Goal: Task Accomplishment & Management: Use online tool/utility

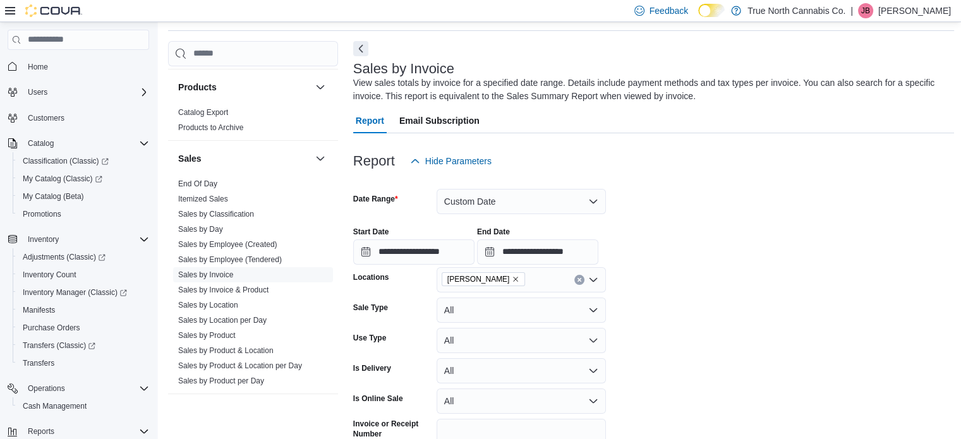
scroll to position [821, 0]
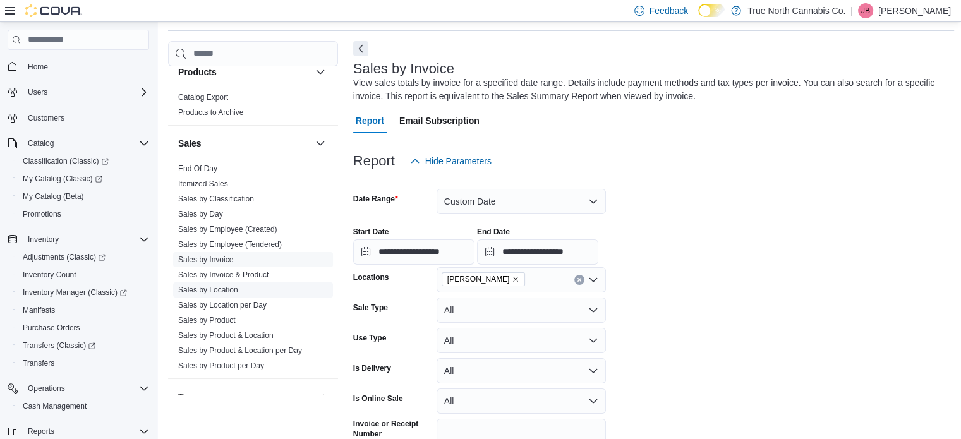
click at [211, 287] on link "Sales by Location" at bounding box center [208, 290] width 60 height 9
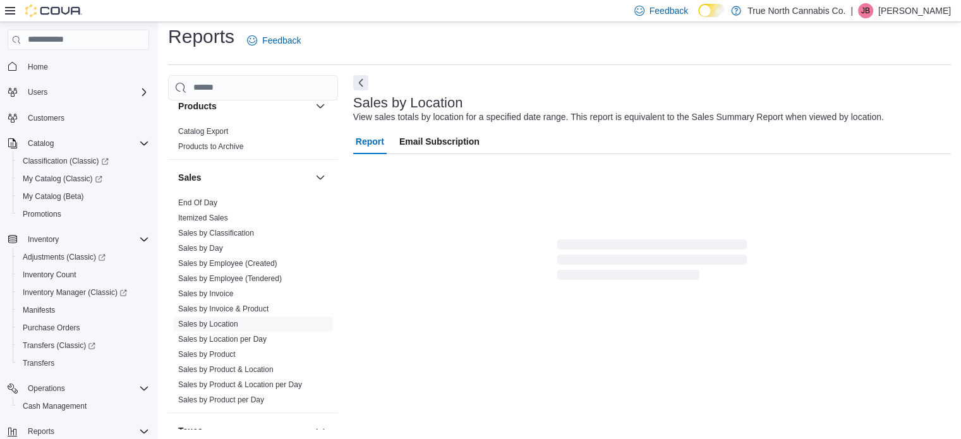
scroll to position [29, 0]
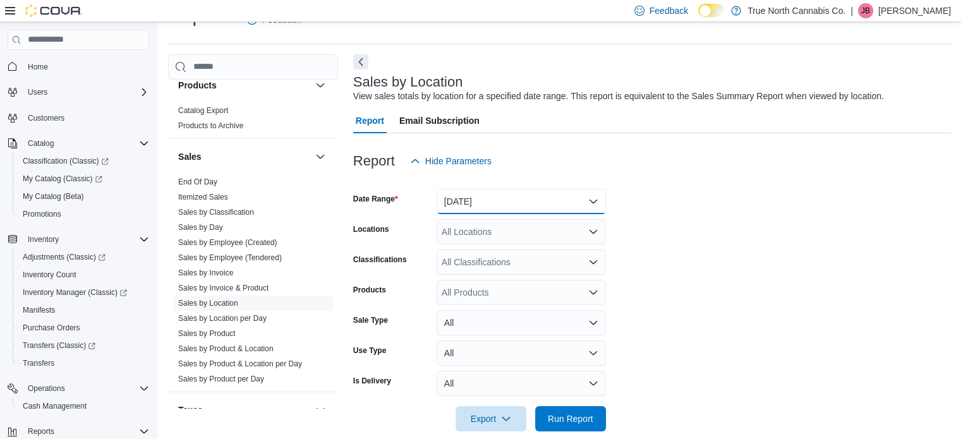
click at [594, 200] on button "[DATE]" at bounding box center [521, 201] width 169 height 25
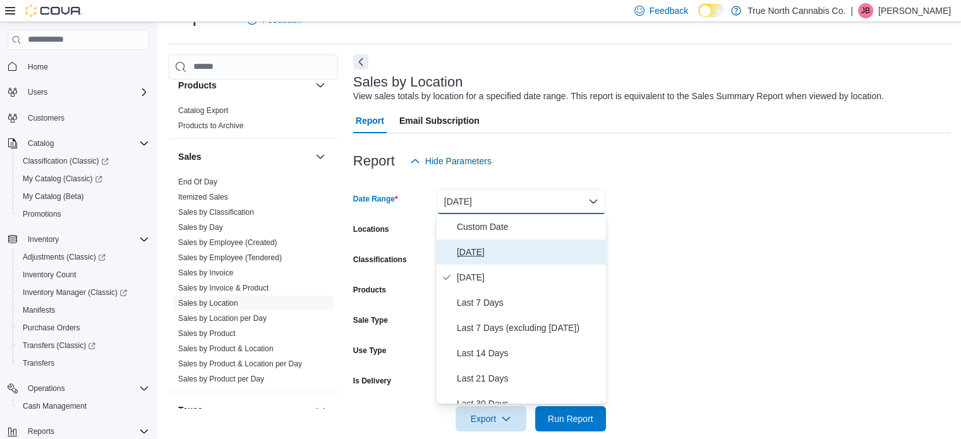
click at [480, 248] on span "[DATE]" at bounding box center [529, 252] width 144 height 15
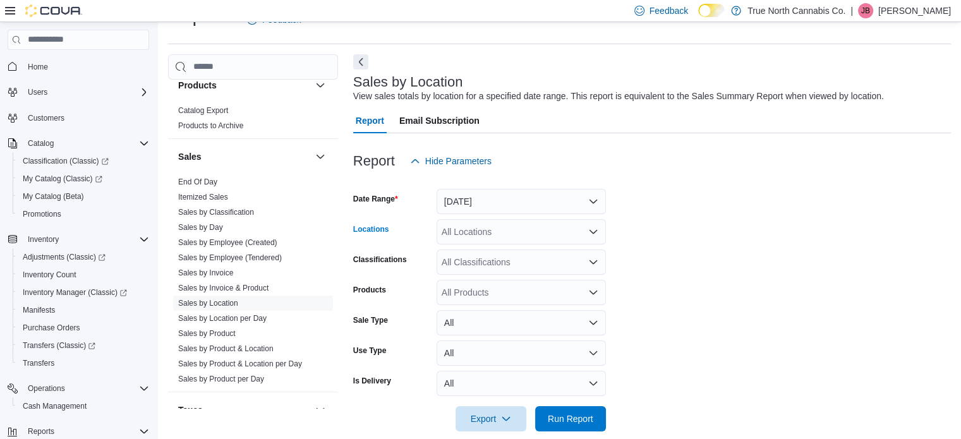
click at [499, 236] on div "All Locations" at bounding box center [521, 231] width 169 height 25
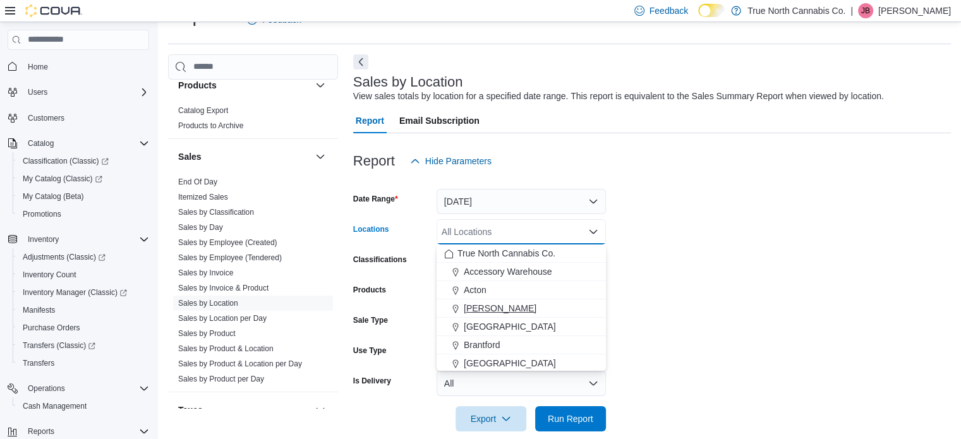
click at [485, 305] on span "[PERSON_NAME]" at bounding box center [500, 308] width 73 height 13
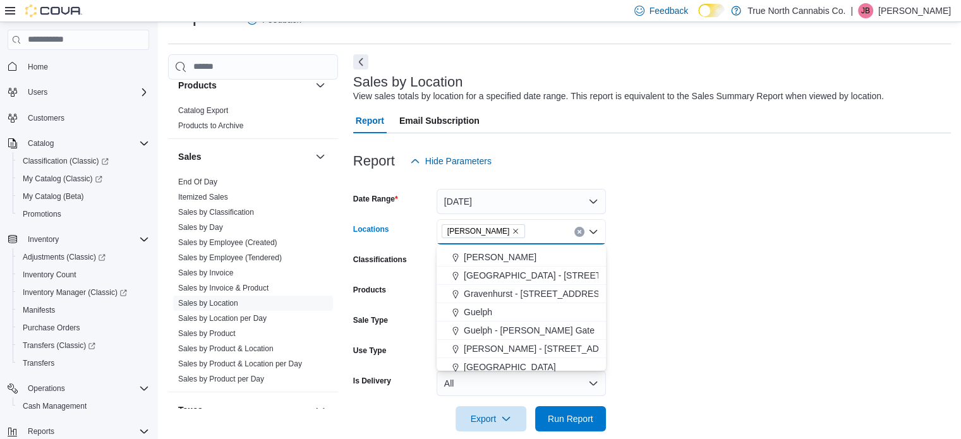
scroll to position [316, 0]
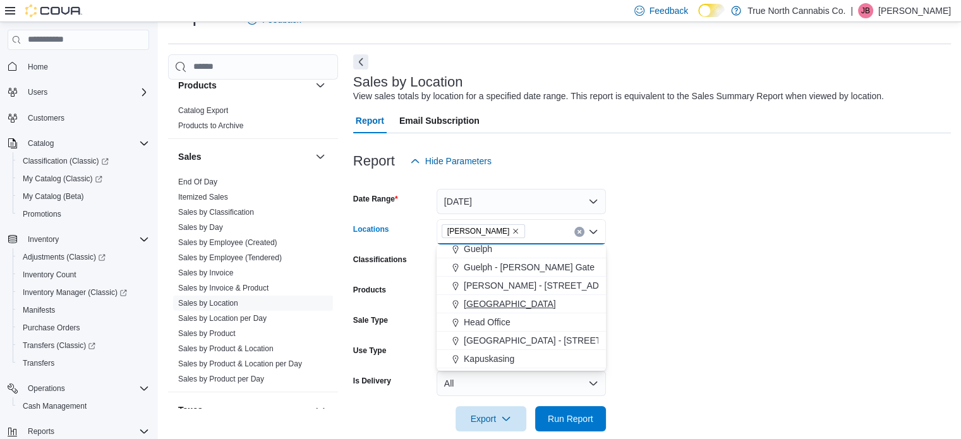
click at [484, 303] on span "[GEOGRAPHIC_DATA]" at bounding box center [510, 304] width 92 height 13
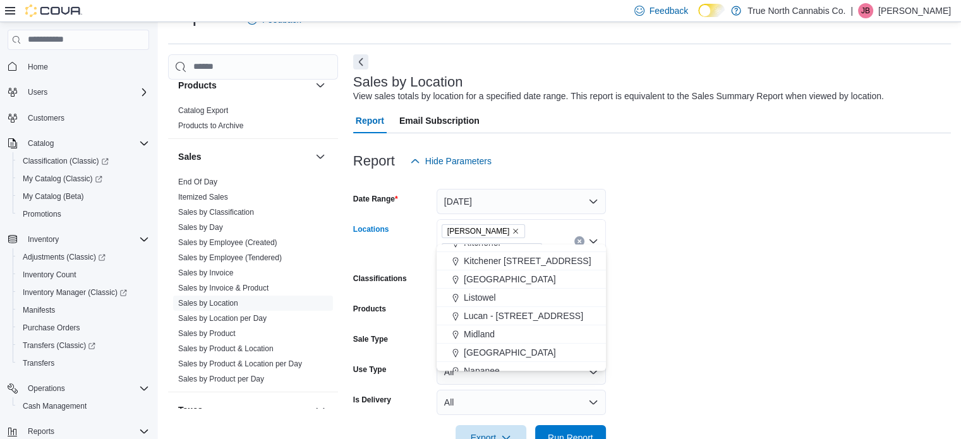
scroll to position [442, 0]
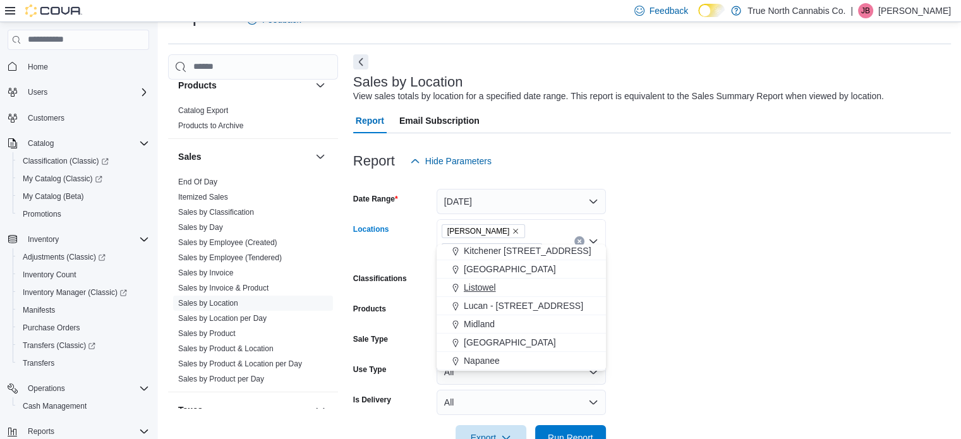
click at [485, 291] on span "Listowel" at bounding box center [480, 287] width 32 height 13
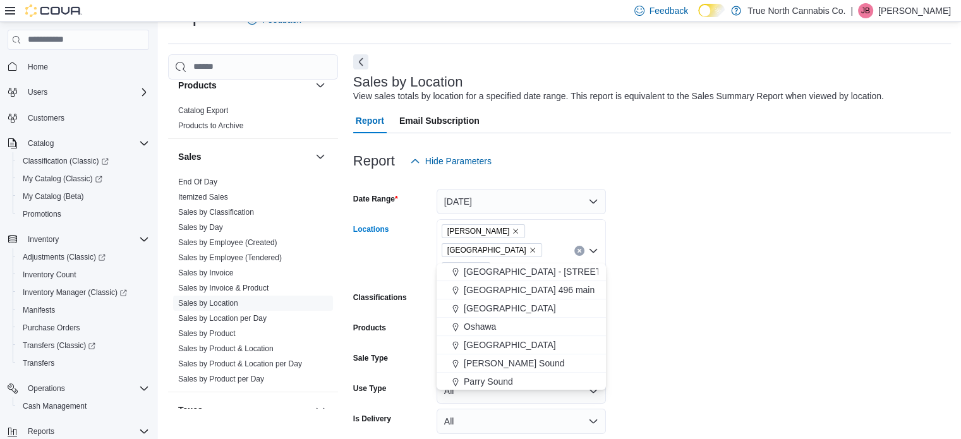
scroll to position [632, 0]
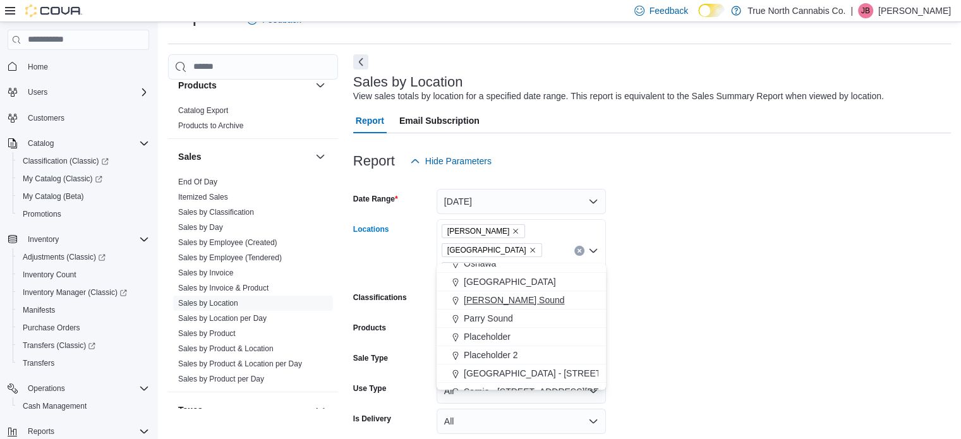
click at [486, 300] on span "[PERSON_NAME] Sound" at bounding box center [514, 300] width 101 height 13
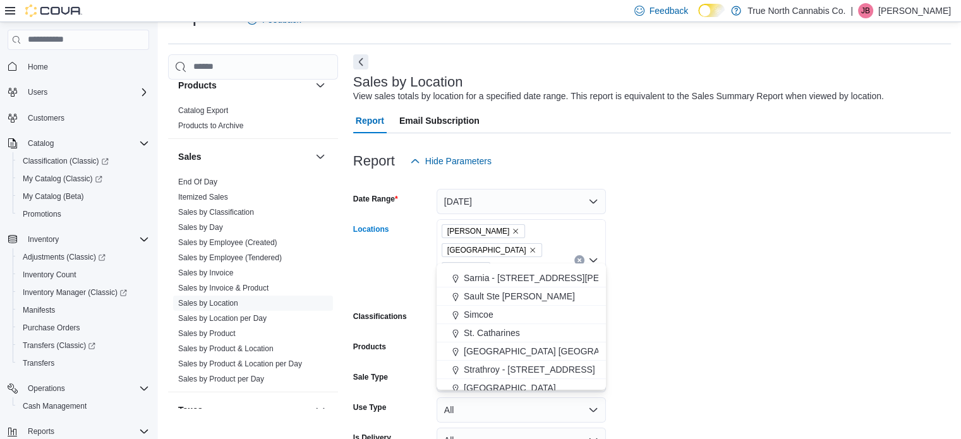
scroll to position [758, 0]
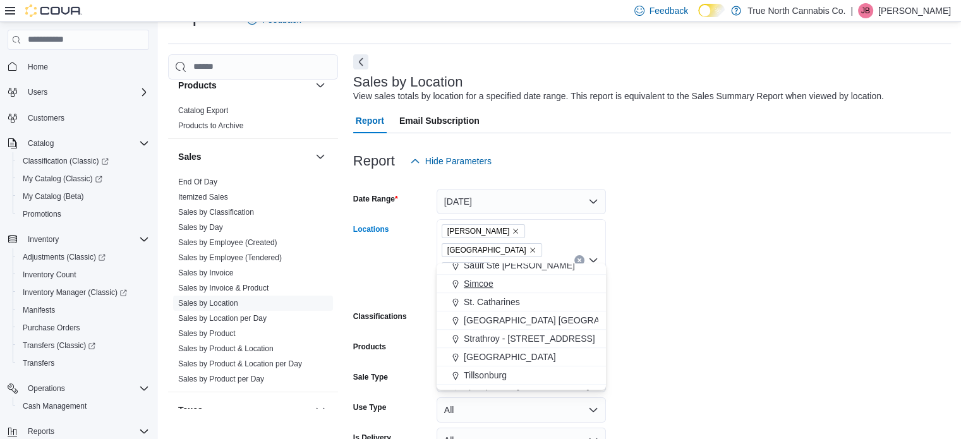
click at [483, 288] on span "Simcoe" at bounding box center [479, 283] width 30 height 13
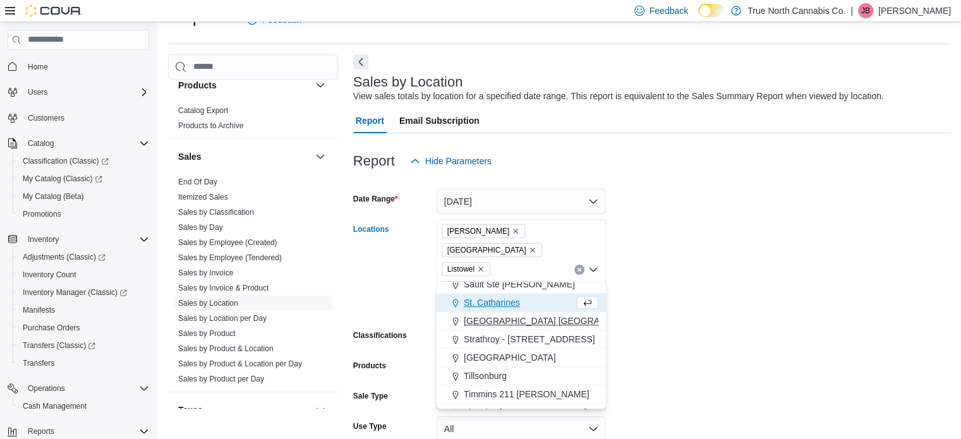
click at [484, 313] on button "[GEOGRAPHIC_DATA] [GEOGRAPHIC_DATA] [GEOGRAPHIC_DATA]" at bounding box center [521, 321] width 169 height 18
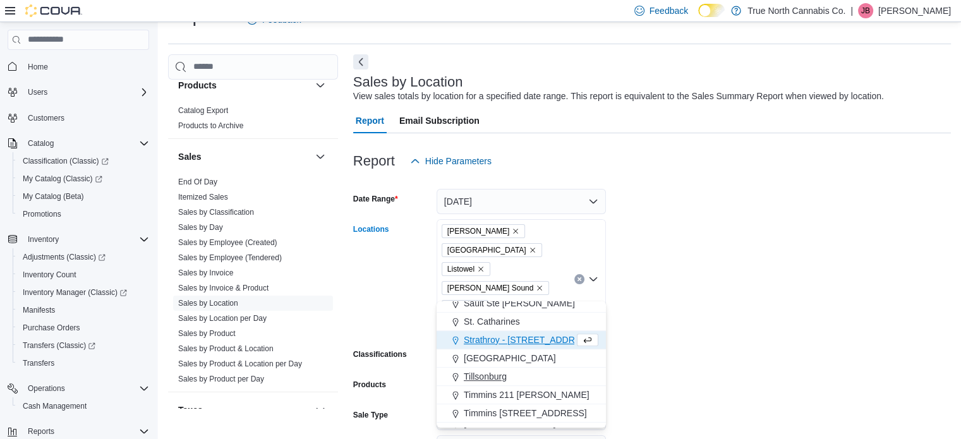
click at [487, 373] on span "Tillsonburg" at bounding box center [485, 376] width 43 height 13
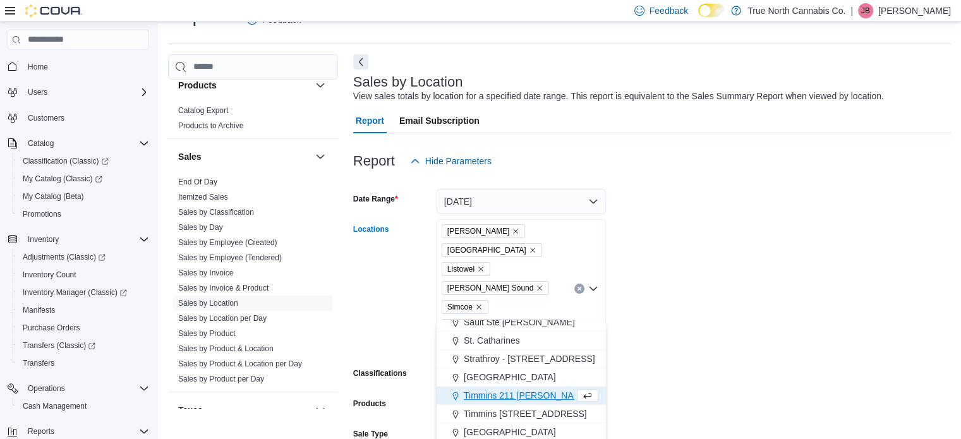
click at [631, 295] on form "Date Range [DATE] Locations [GEOGRAPHIC_DATA] [GEOGRAPHIC_DATA] Listowel [PERSO…" at bounding box center [652, 360] width 598 height 372
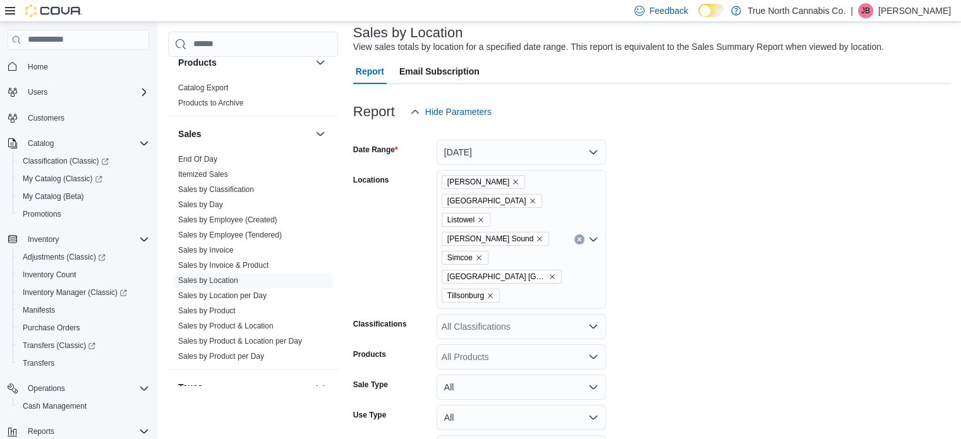
scroll to position [122, 0]
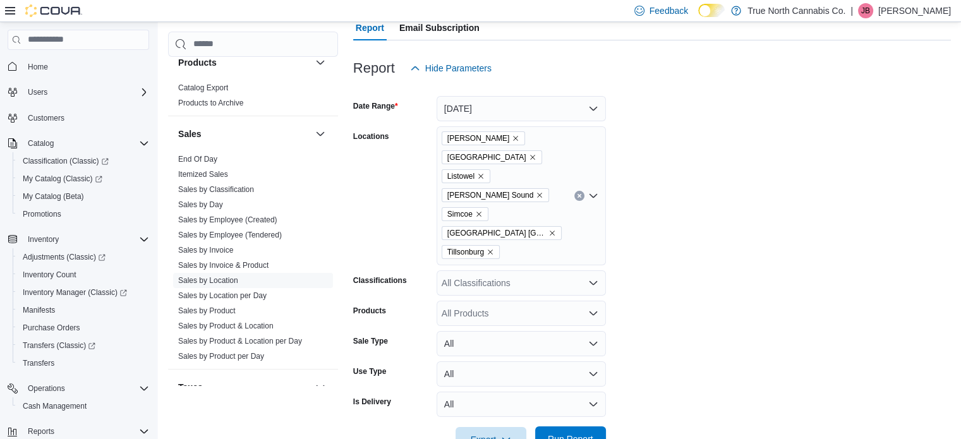
click at [574, 426] on span "Run Report" at bounding box center [571, 438] width 56 height 25
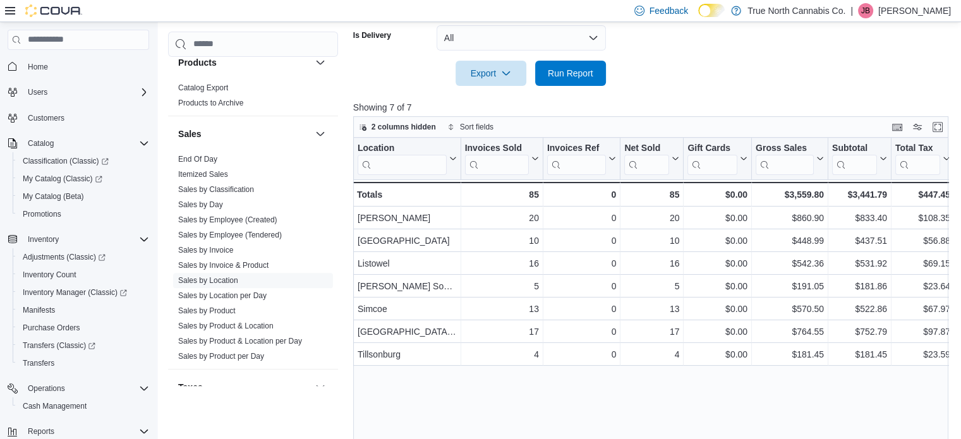
click at [934, 9] on p "[PERSON_NAME]" at bounding box center [914, 10] width 73 height 15
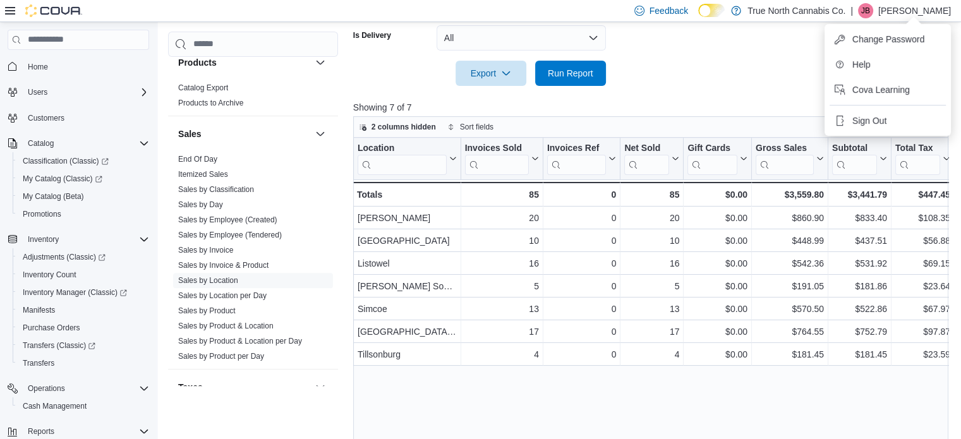
click at [780, 101] on p "Showing 7 of 7" at bounding box center [653, 107] width 601 height 13
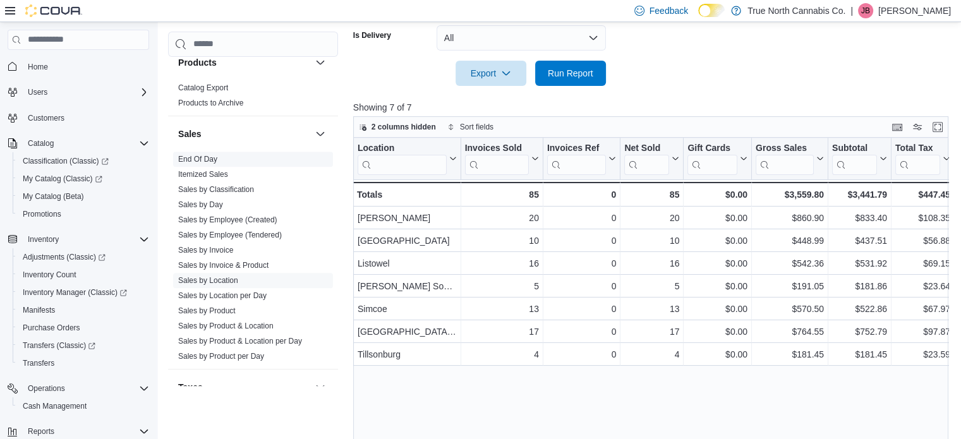
scroll to position [885, 0]
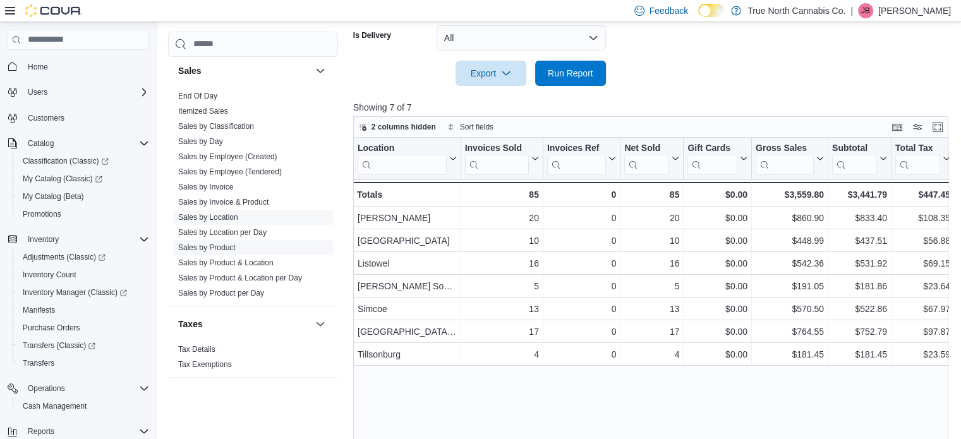
click at [226, 247] on link "Sales by Product" at bounding box center [206, 247] width 57 height 9
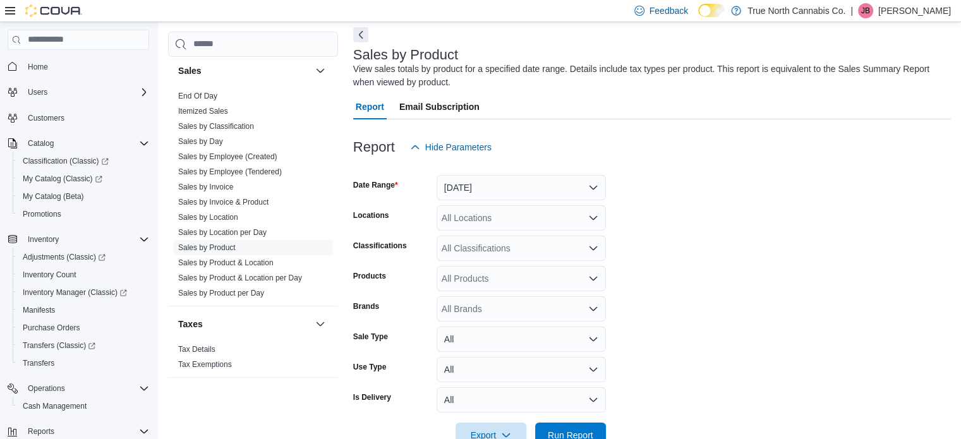
scroll to position [42, 0]
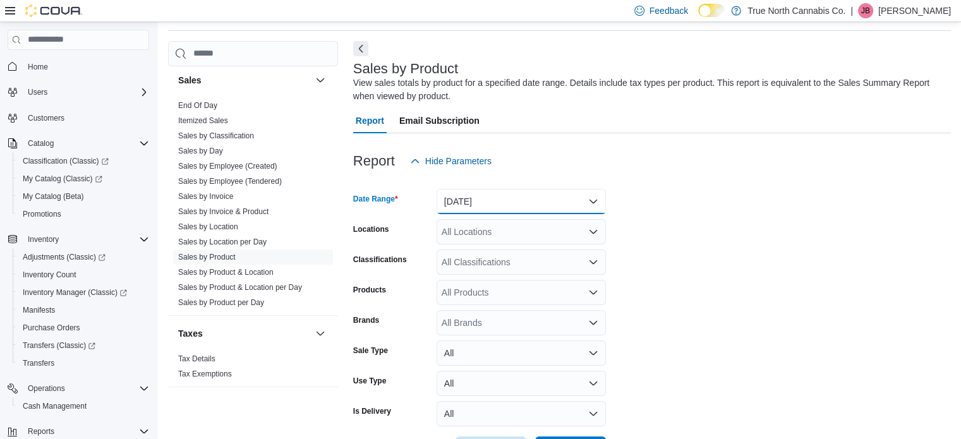
click at [590, 202] on button "[DATE]" at bounding box center [521, 201] width 169 height 25
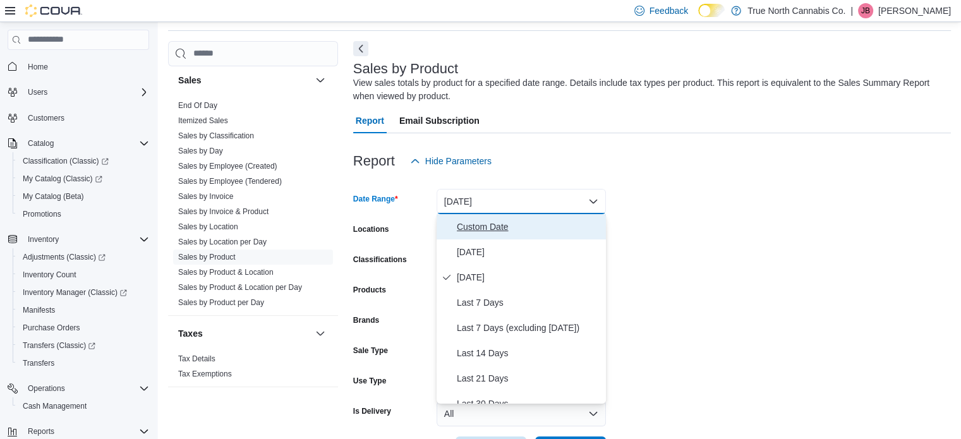
click at [500, 222] on span "Custom Date" at bounding box center [529, 226] width 144 height 15
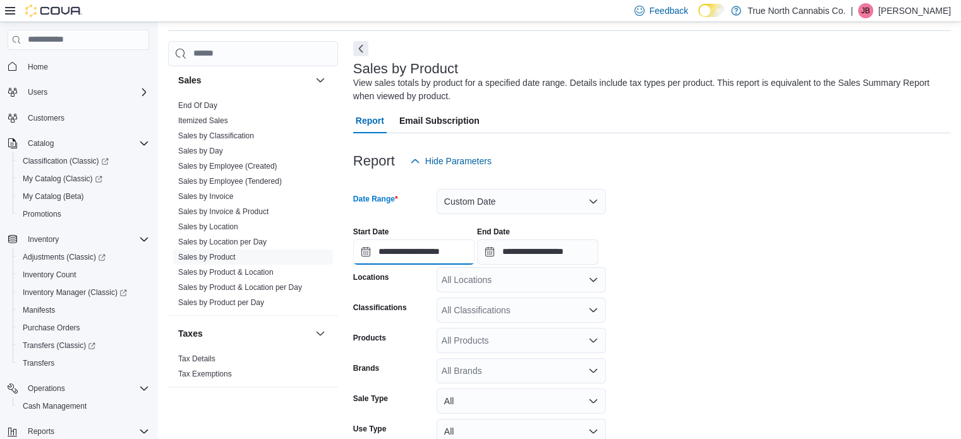
click at [444, 251] on input "**********" at bounding box center [413, 251] width 121 height 25
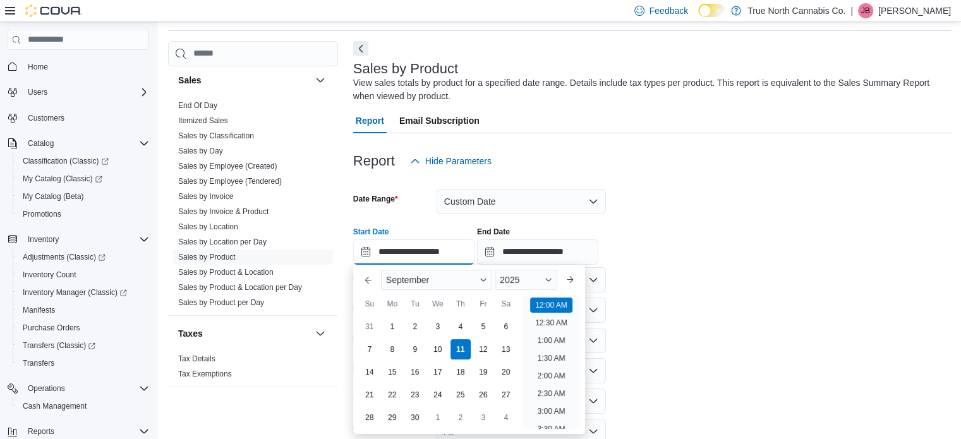
scroll to position [39, 0]
click at [372, 282] on button "Previous Month" at bounding box center [368, 280] width 20 height 20
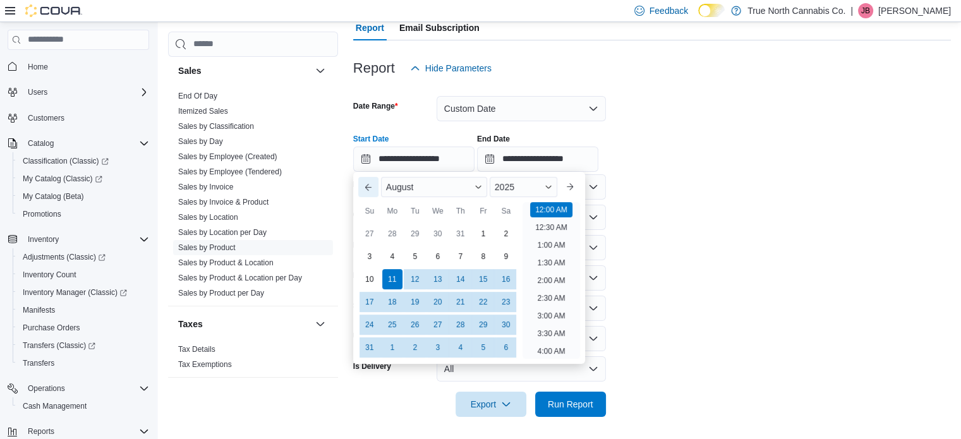
scroll to position [138, 0]
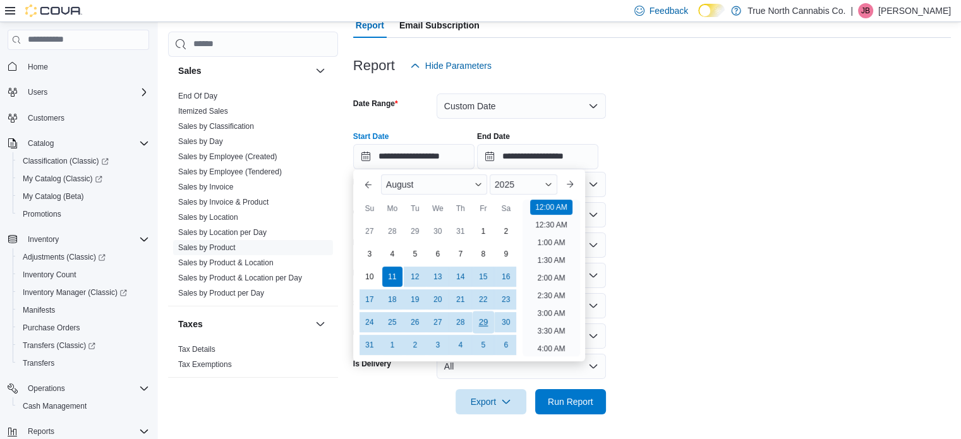
click at [480, 323] on div "29" at bounding box center [483, 322] width 22 height 22
type input "**********"
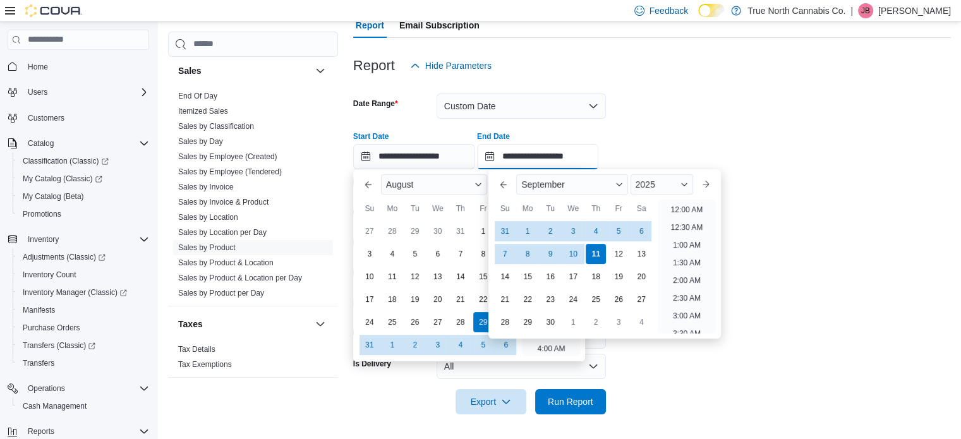
click at [551, 158] on input "**********" at bounding box center [537, 156] width 121 height 25
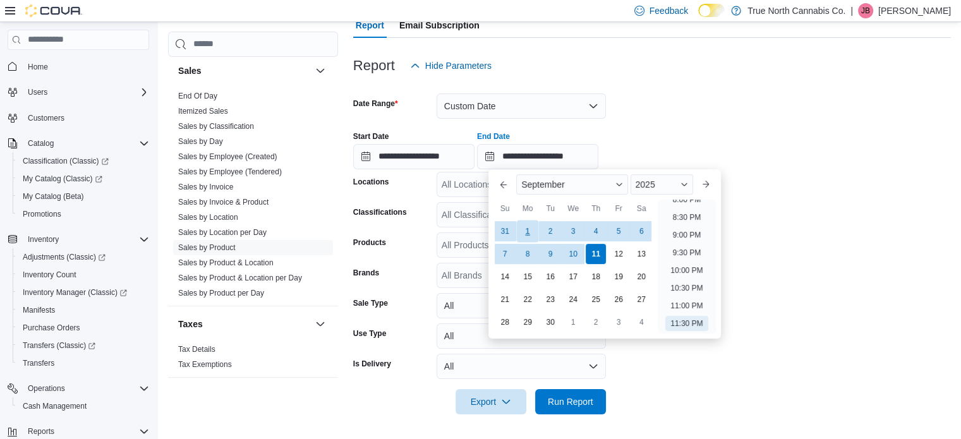
click at [529, 227] on div "1" at bounding box center [528, 231] width 22 height 22
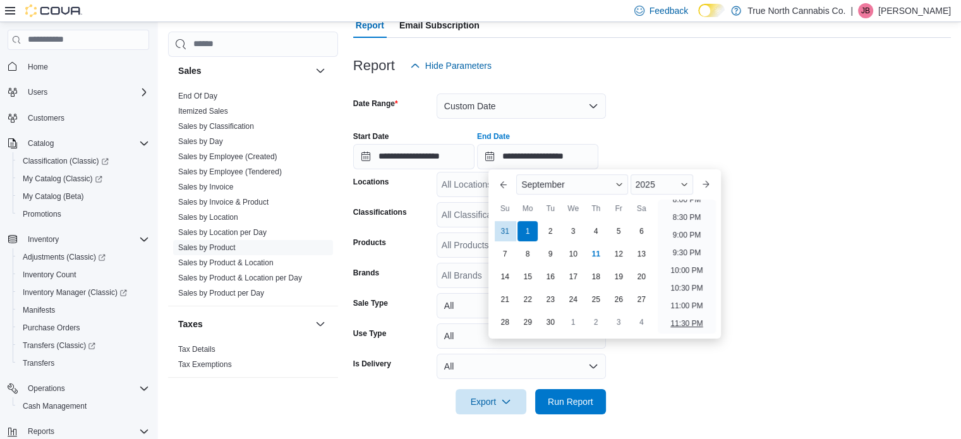
click at [687, 327] on li "11:30 PM" at bounding box center [686, 323] width 42 height 15
type input "**********"
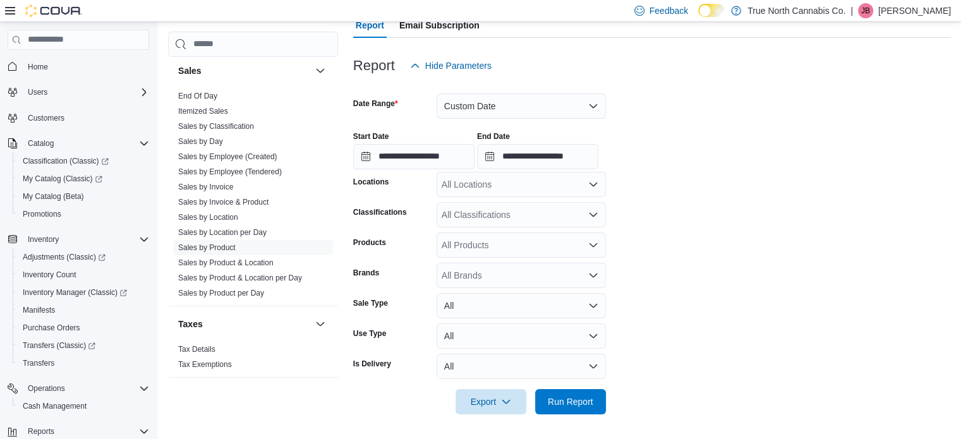
click at [588, 190] on div "All Locations" at bounding box center [521, 184] width 169 height 25
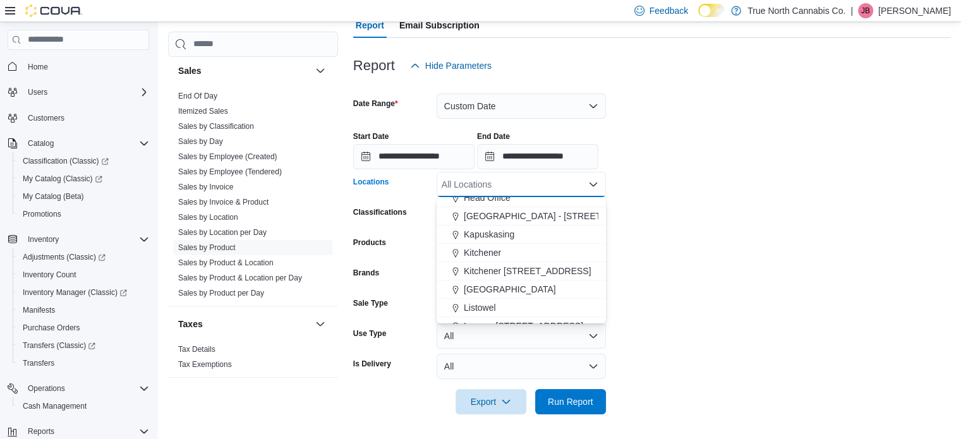
scroll to position [442, 0]
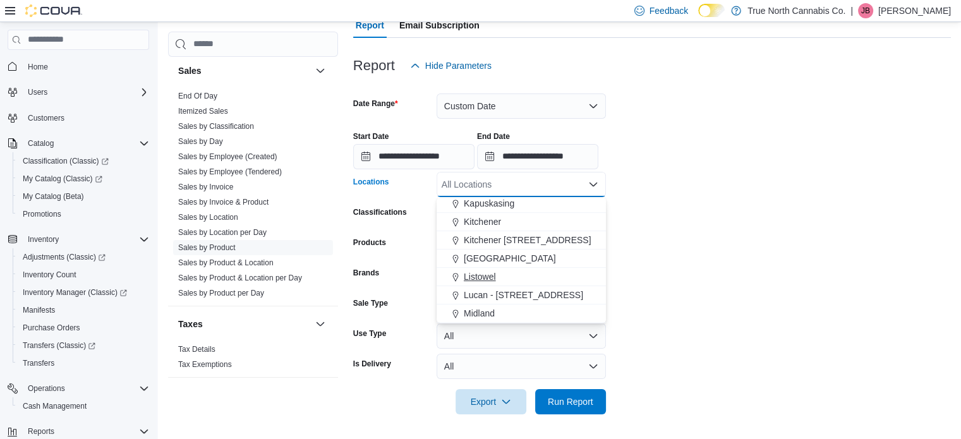
click at [487, 274] on span "Listowel" at bounding box center [480, 276] width 32 height 13
click at [713, 222] on form "**********" at bounding box center [652, 246] width 598 height 336
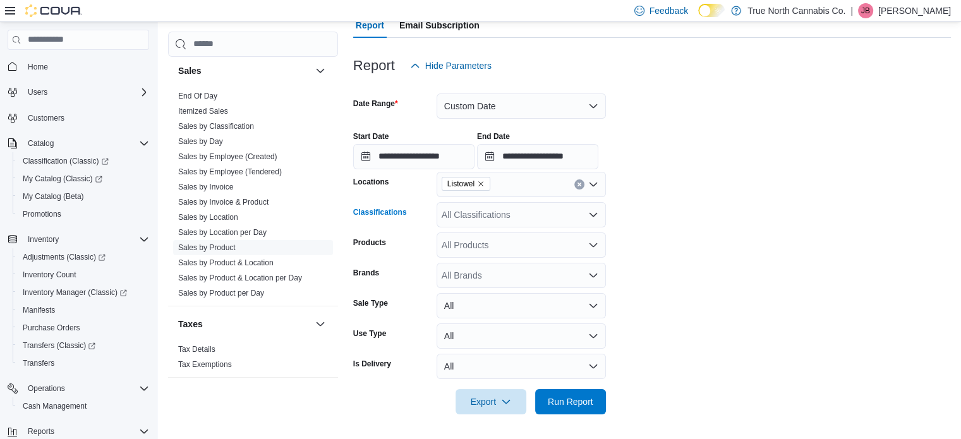
click at [595, 212] on icon "Open list of options" at bounding box center [593, 215] width 10 height 10
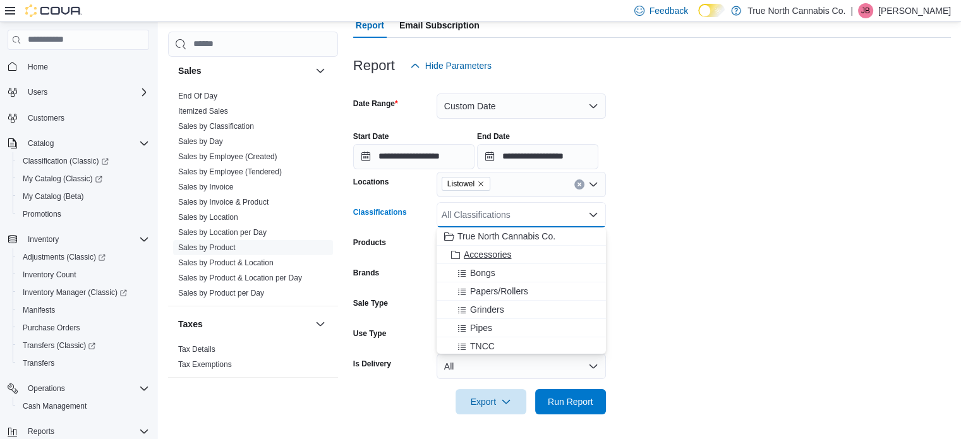
click at [495, 255] on span "Accessories" at bounding box center [487, 254] width 47 height 13
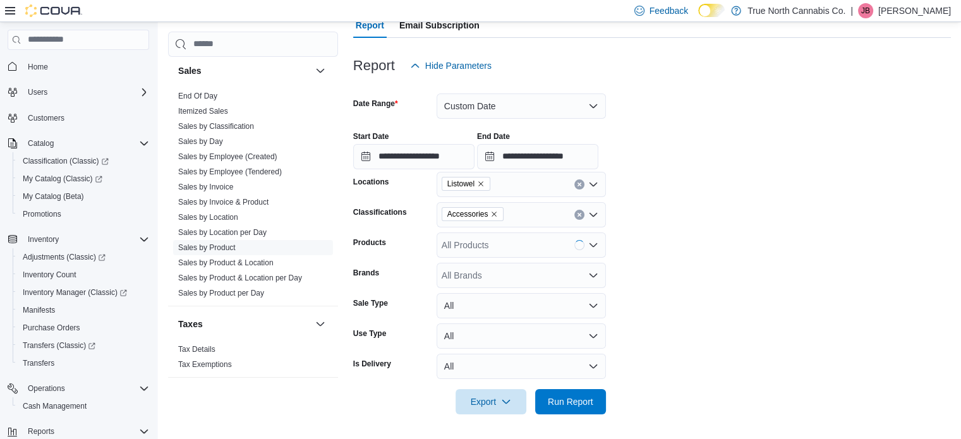
click at [651, 243] on form "**********" at bounding box center [652, 246] width 598 height 336
click at [579, 396] on span "Run Report" at bounding box center [570, 401] width 45 height 13
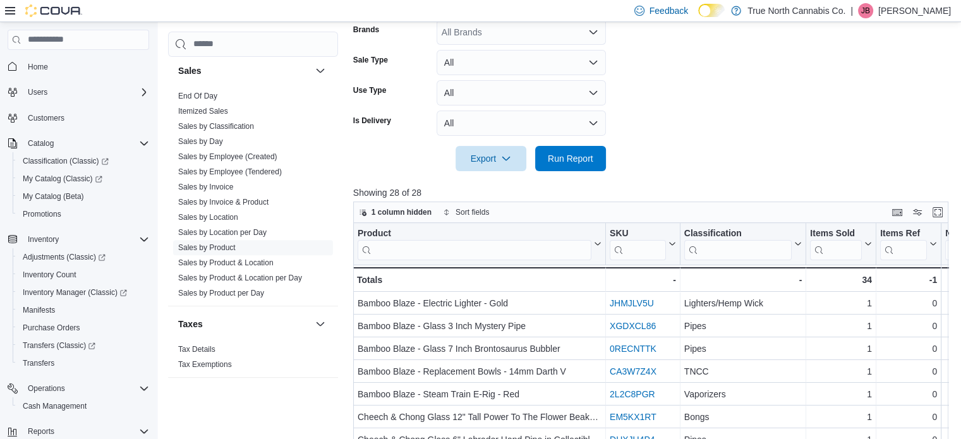
scroll to position [378, 0]
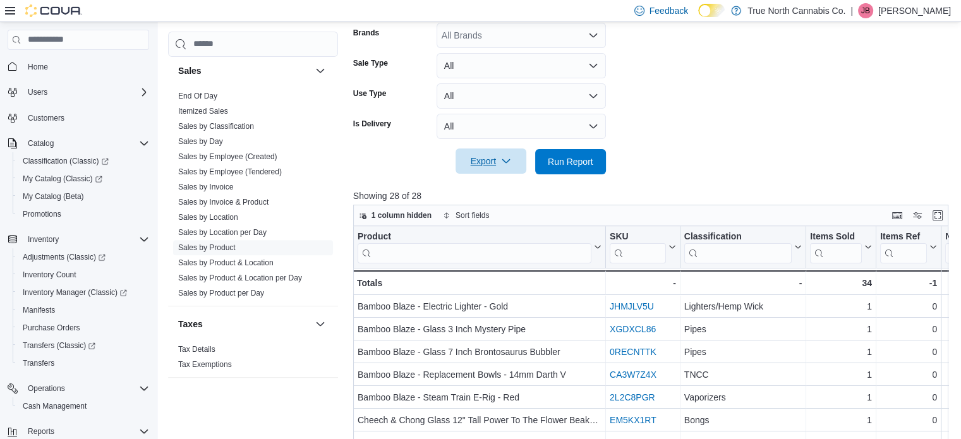
click at [492, 166] on span "Export" at bounding box center [491, 160] width 56 height 25
click at [493, 186] on span "Export to Excel" at bounding box center [492, 187] width 57 height 10
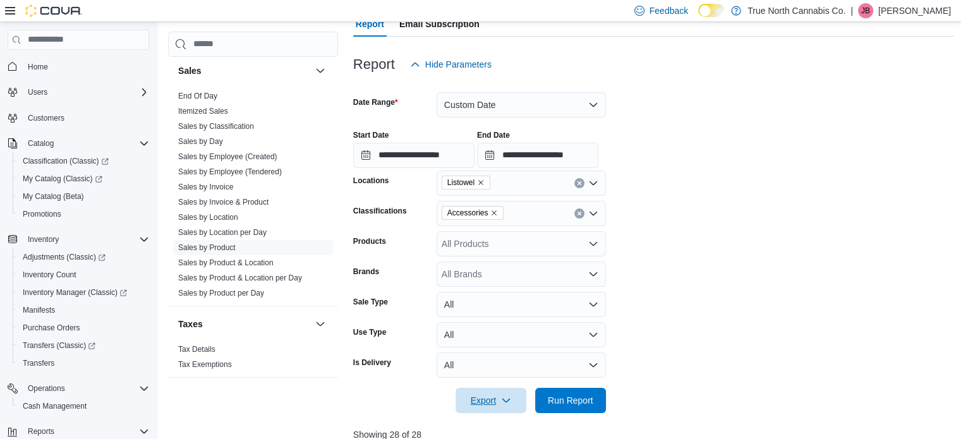
scroll to position [125, 0]
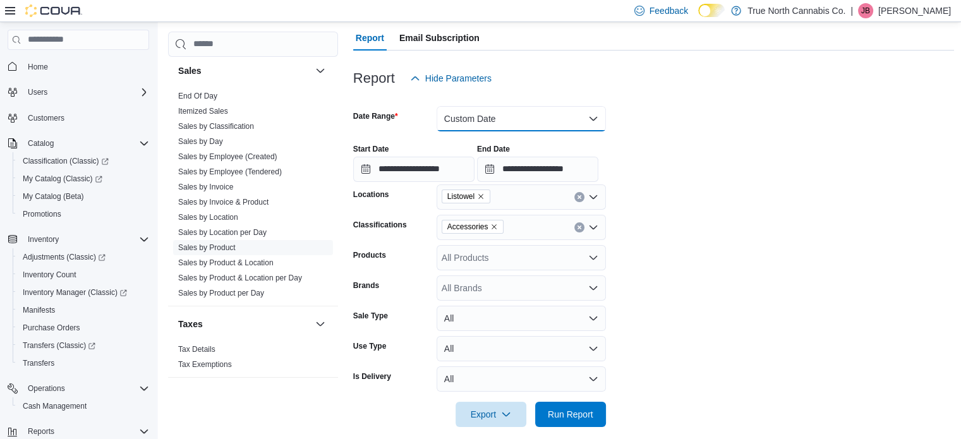
click at [595, 117] on button "Custom Date" at bounding box center [521, 118] width 169 height 25
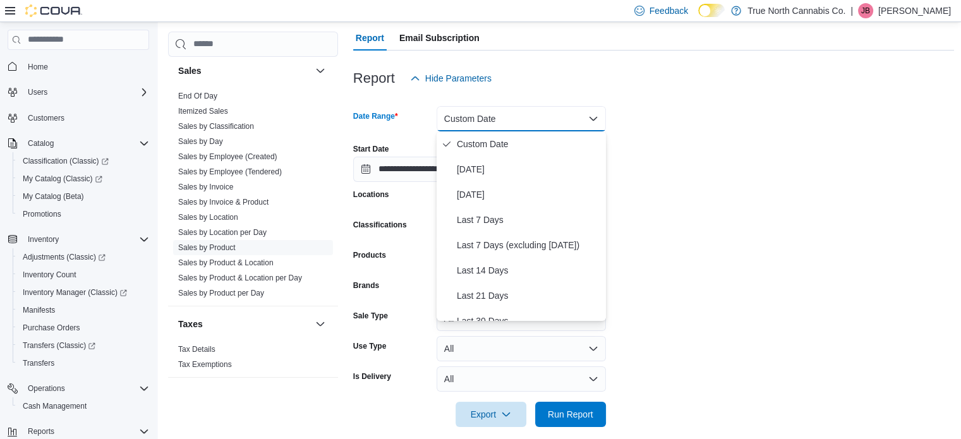
click at [595, 117] on button "Custom Date" at bounding box center [521, 118] width 169 height 25
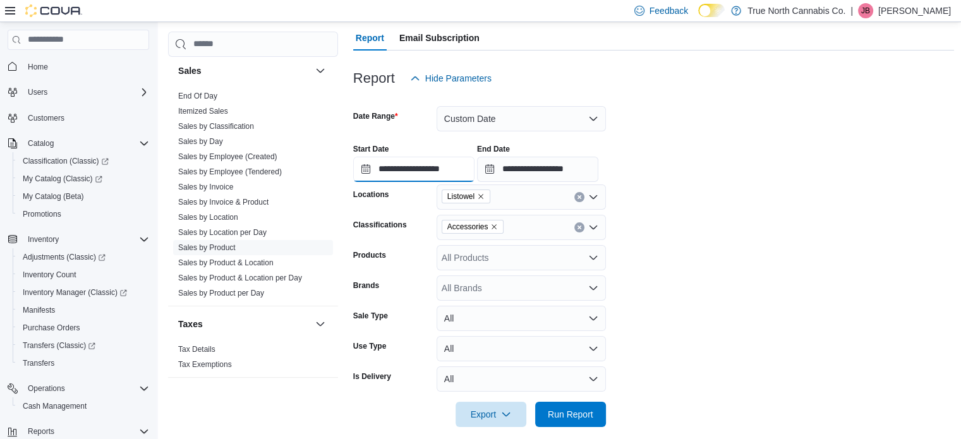
click at [427, 170] on input "**********" at bounding box center [413, 169] width 121 height 25
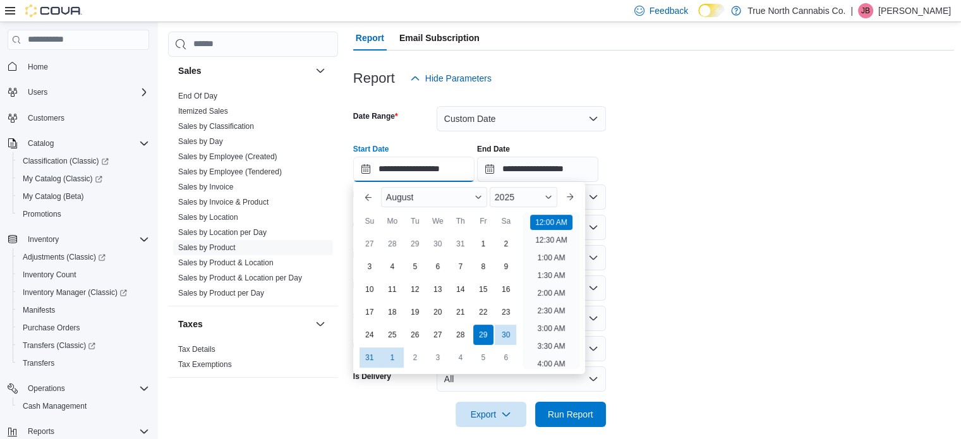
scroll to position [39, 0]
click at [364, 290] on div "10" at bounding box center [369, 289] width 22 height 22
type input "**********"
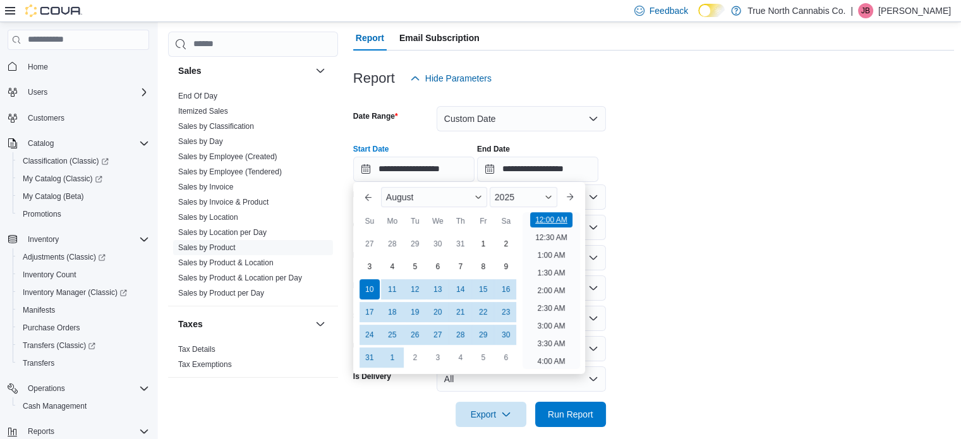
click at [540, 222] on li "12:00 AM" at bounding box center [551, 219] width 42 height 15
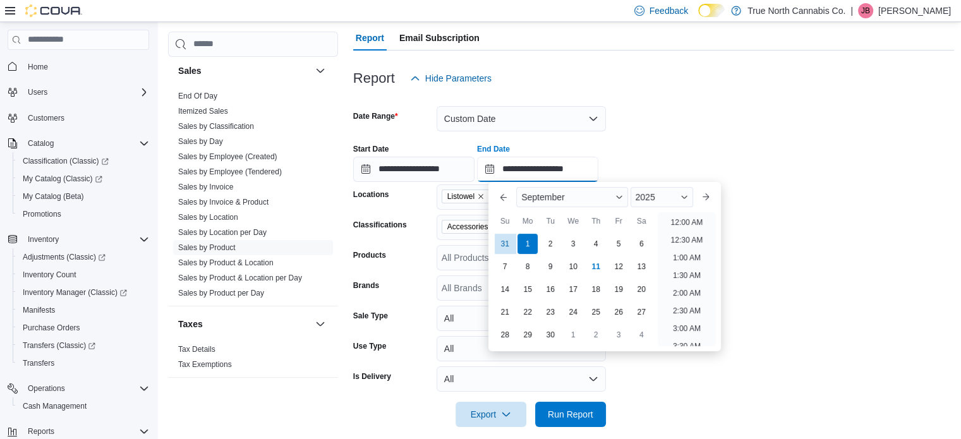
click at [552, 167] on input "**********" at bounding box center [537, 169] width 121 height 25
click at [577, 264] on div "10" at bounding box center [573, 266] width 22 height 22
type input "**********"
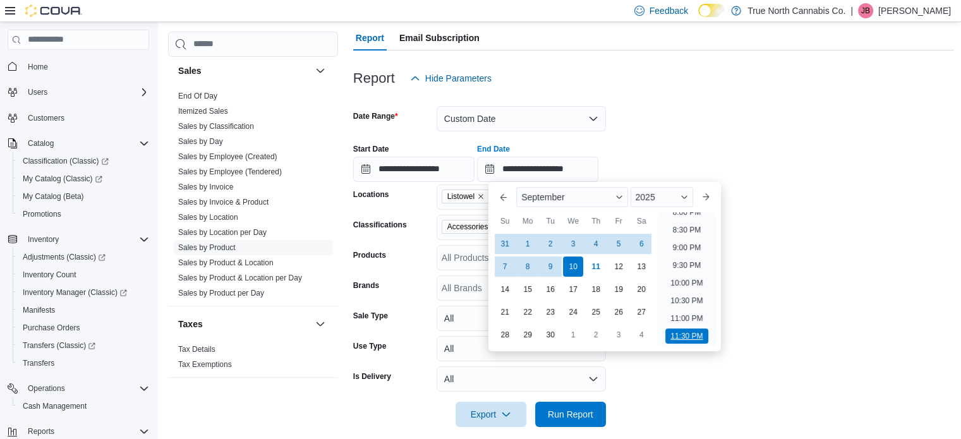
click at [687, 337] on li "11:30 PM" at bounding box center [686, 336] width 42 height 15
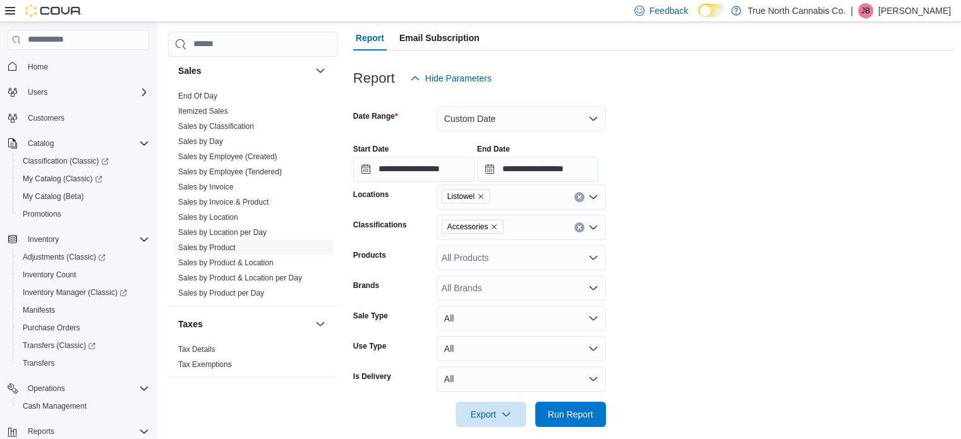
click at [507, 196] on div "Listowel" at bounding box center [521, 196] width 169 height 25
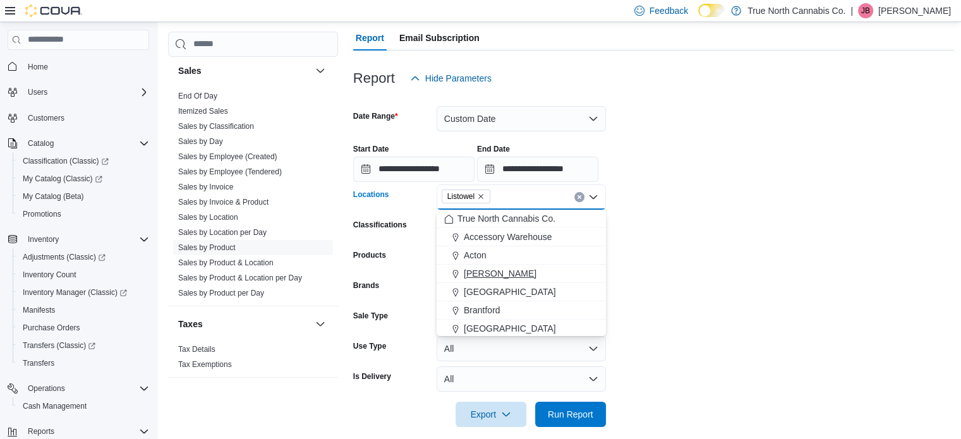
click at [487, 274] on span "[PERSON_NAME]" at bounding box center [500, 273] width 73 height 13
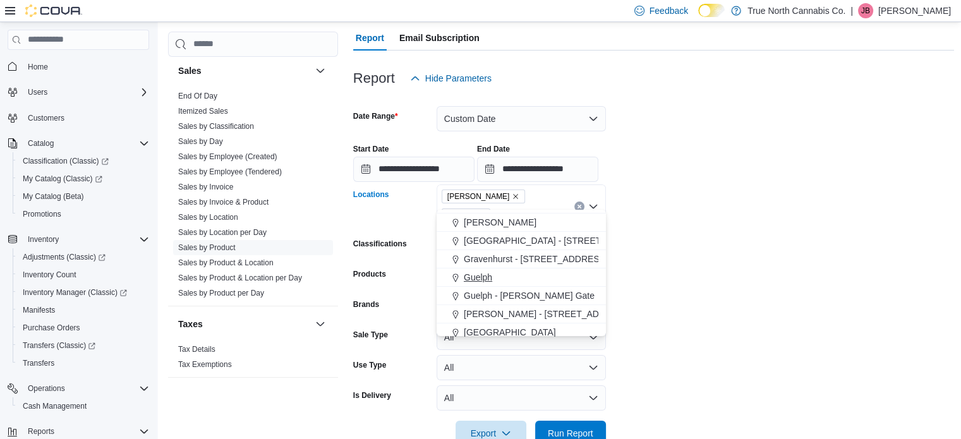
scroll to position [316, 0]
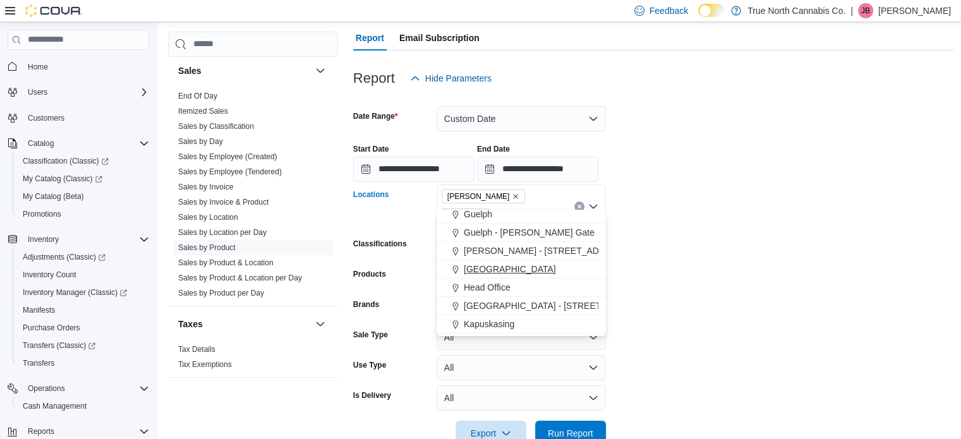
click at [485, 267] on span "[GEOGRAPHIC_DATA]" at bounding box center [510, 269] width 92 height 13
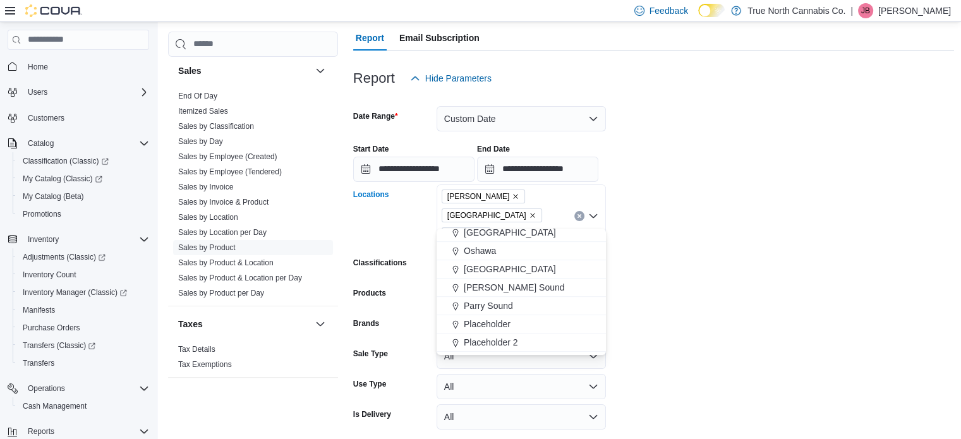
scroll to position [632, 0]
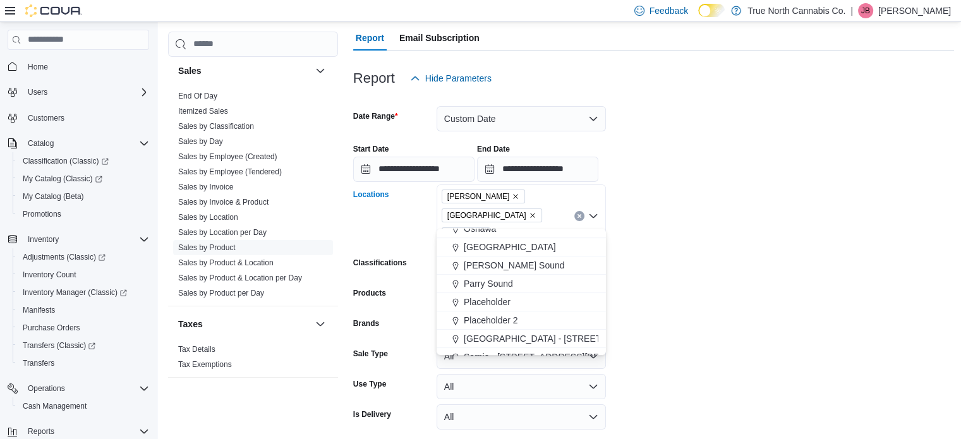
click at [485, 265] on span "[PERSON_NAME] Sound" at bounding box center [514, 265] width 101 height 13
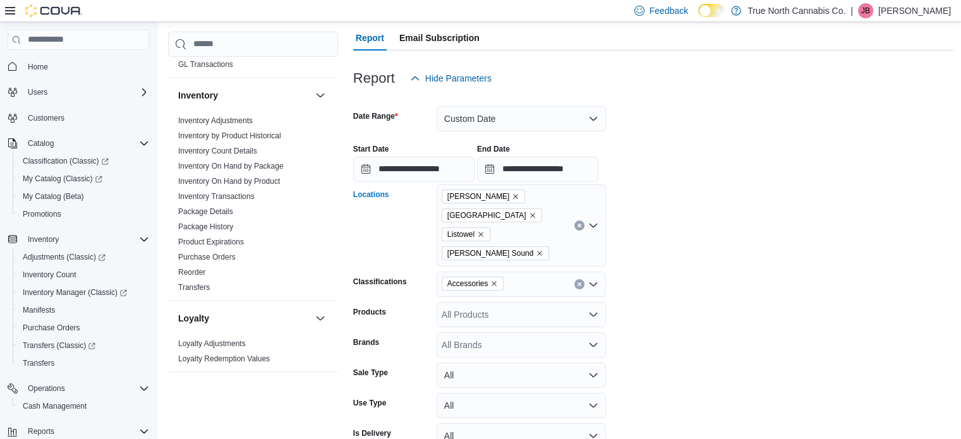
scroll to position [318, 0]
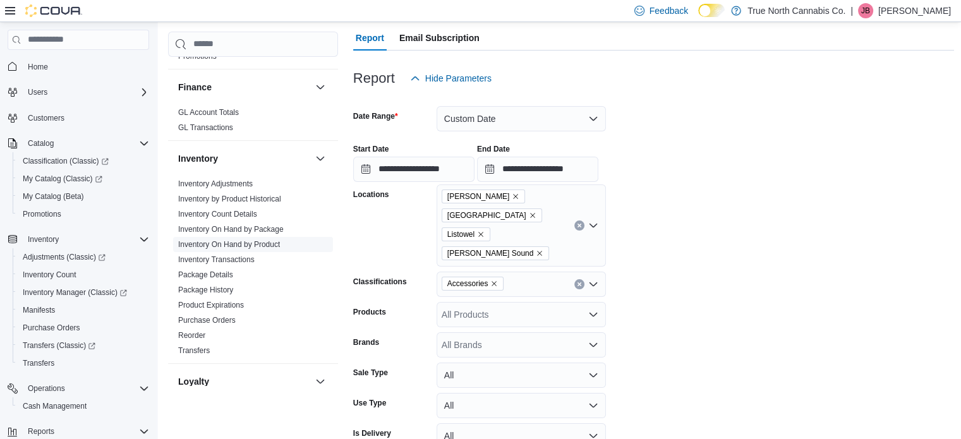
click at [249, 248] on link "Inventory On Hand by Product" at bounding box center [229, 244] width 102 height 9
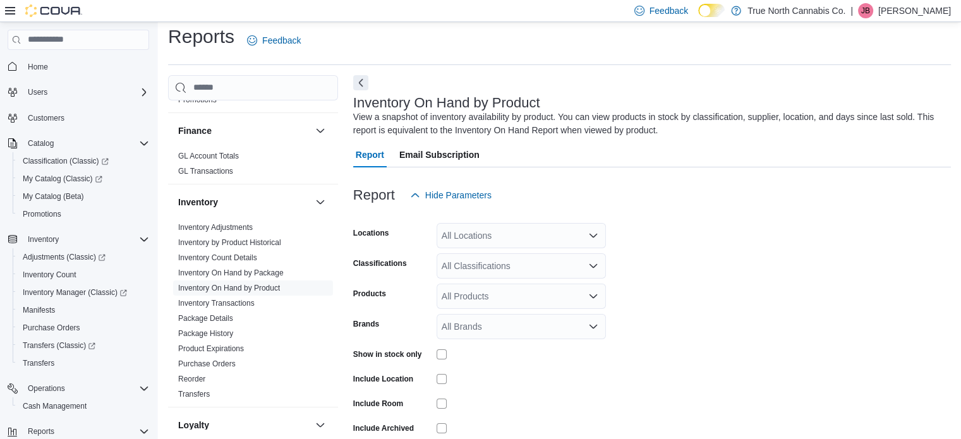
scroll to position [42, 0]
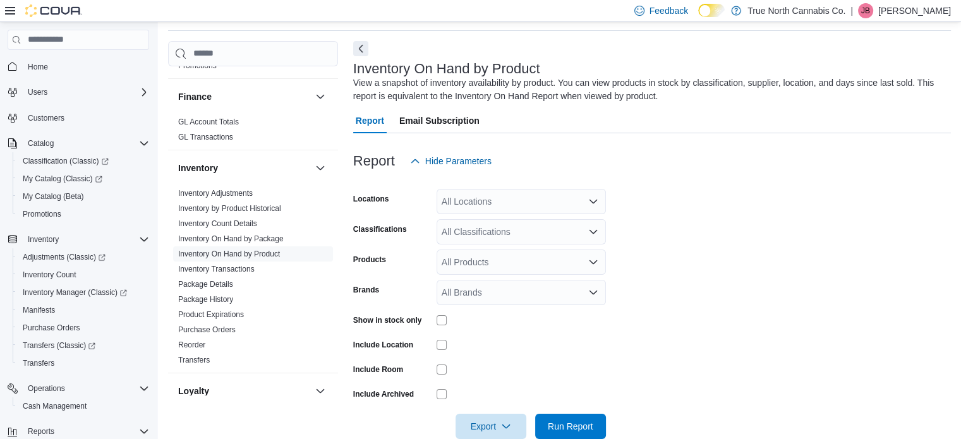
click at [596, 202] on icon "Open list of options" at bounding box center [593, 201] width 10 height 10
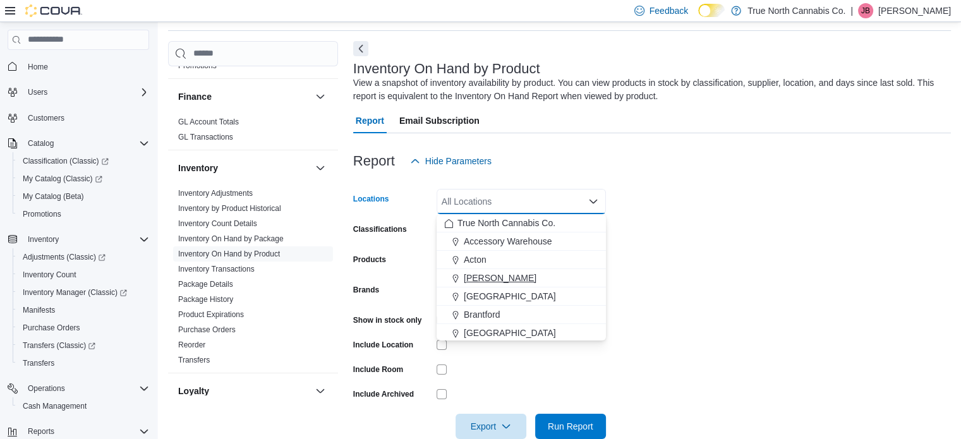
click at [490, 276] on span "[PERSON_NAME]" at bounding box center [500, 278] width 73 height 13
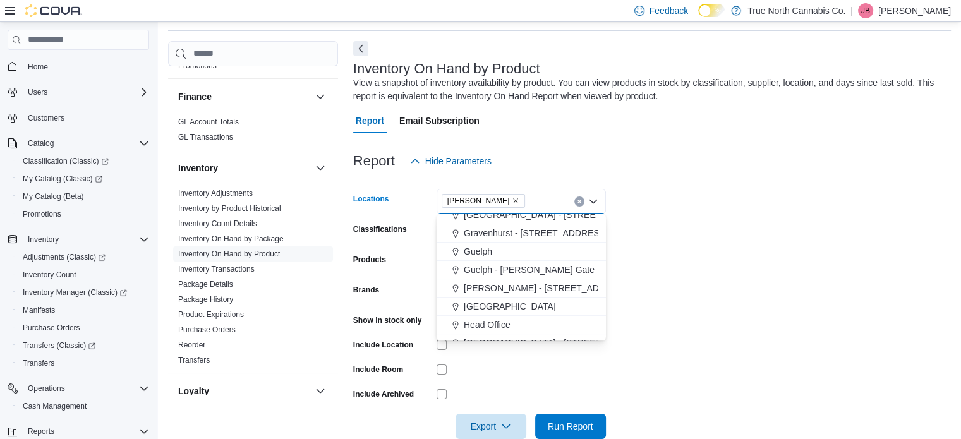
scroll to position [316, 0]
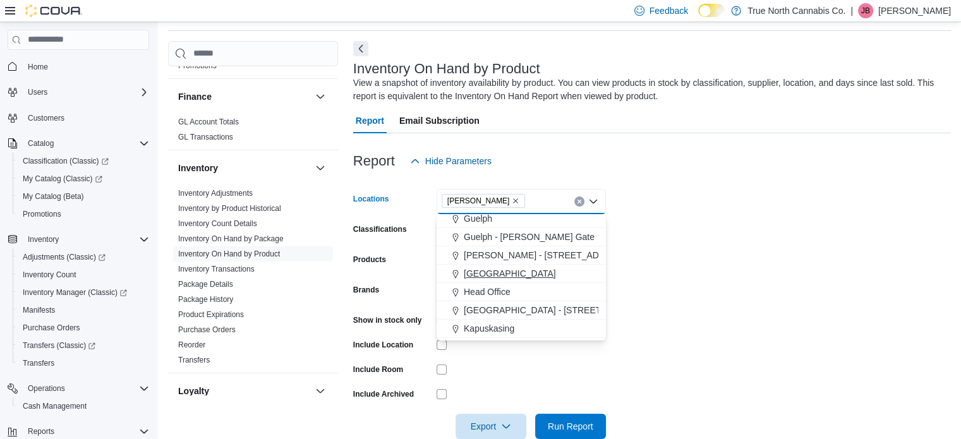
click at [492, 270] on span "[GEOGRAPHIC_DATA]" at bounding box center [510, 273] width 92 height 13
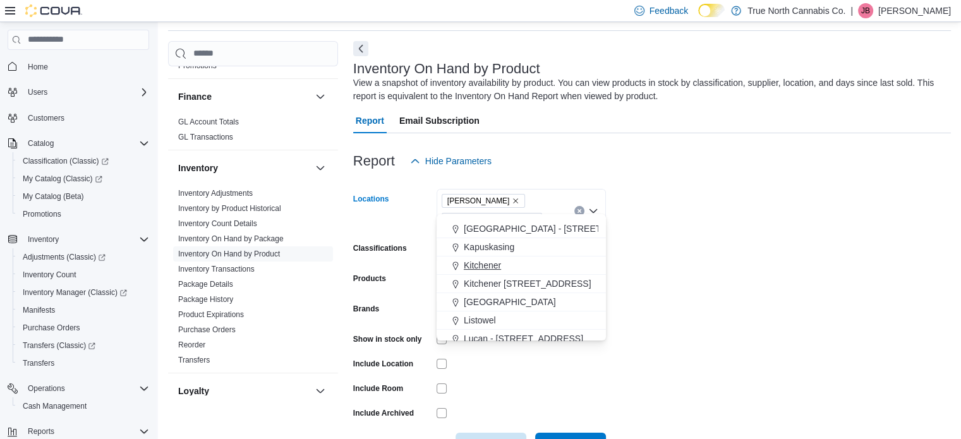
scroll to position [442, 0]
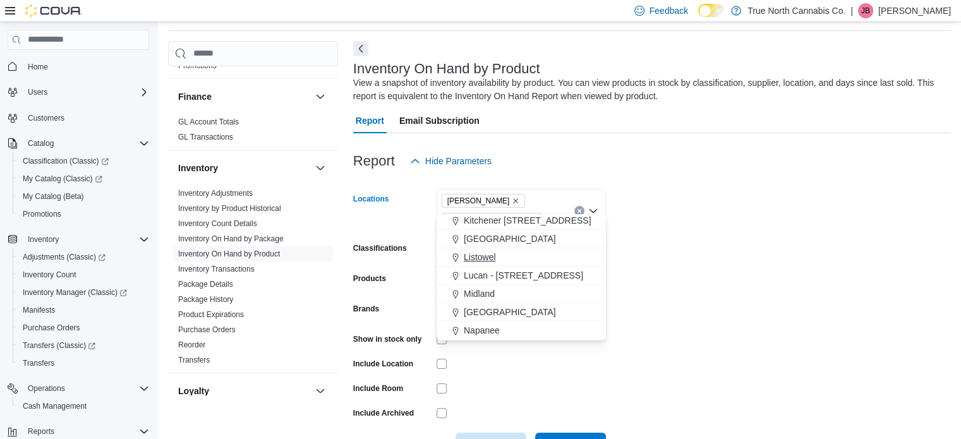
click at [487, 259] on span "Listowel" at bounding box center [480, 257] width 32 height 13
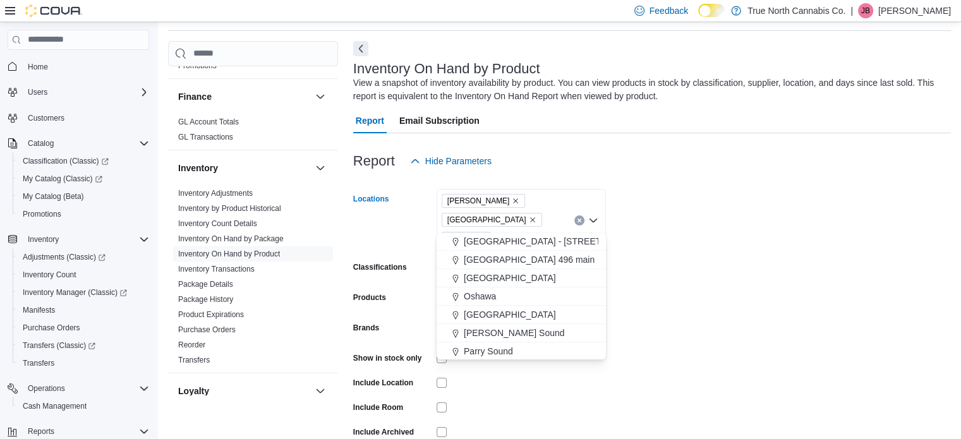
scroll to position [632, 0]
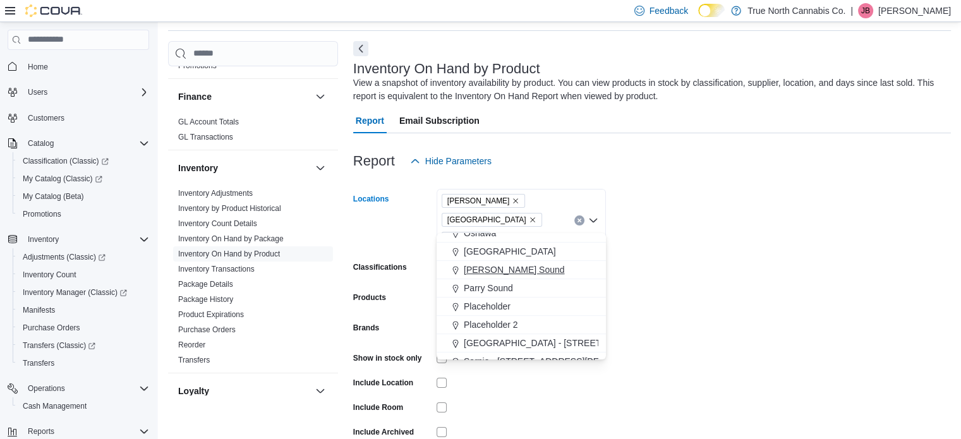
click at [488, 270] on span "[PERSON_NAME] Sound" at bounding box center [514, 269] width 101 height 13
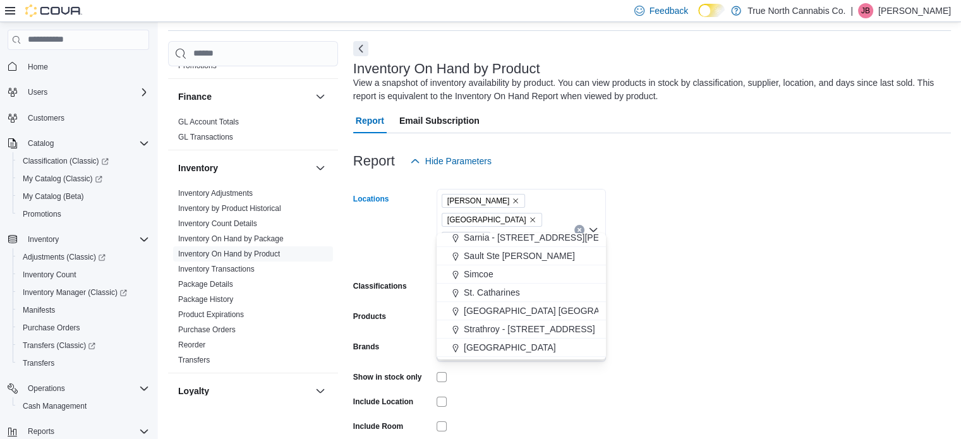
scroll to position [758, 0]
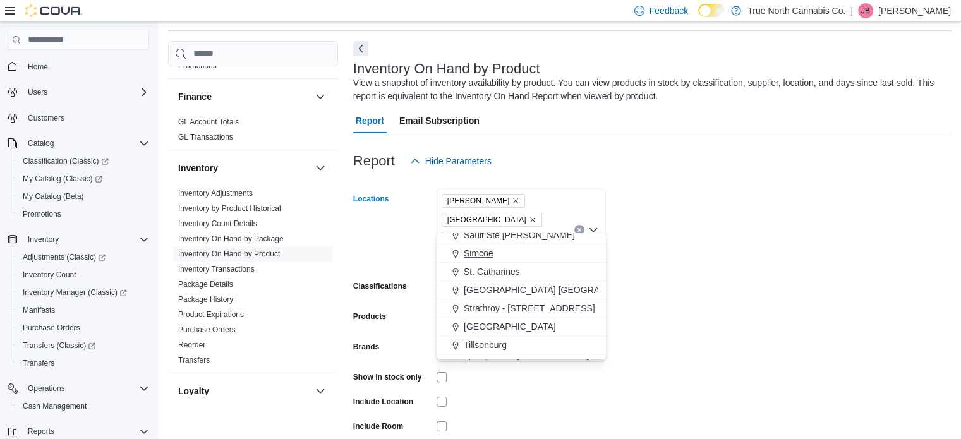
click at [480, 257] on span "Simcoe" at bounding box center [479, 253] width 30 height 13
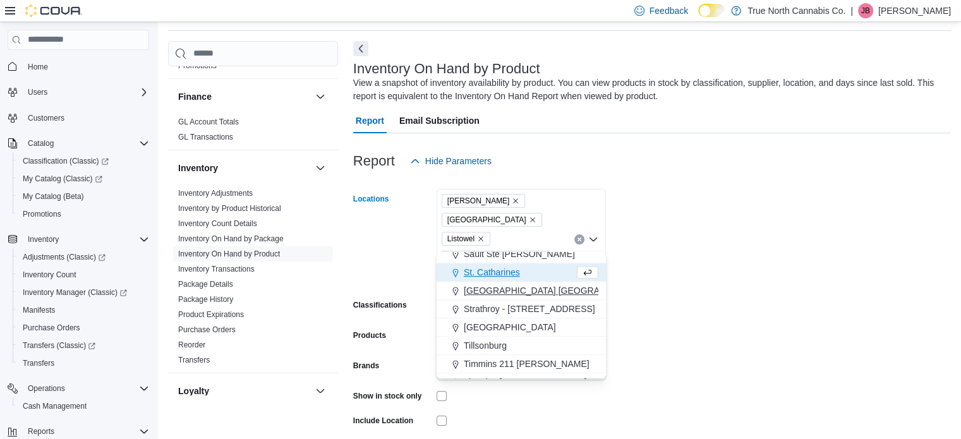
click at [483, 287] on span "[GEOGRAPHIC_DATA] [GEOGRAPHIC_DATA] [GEOGRAPHIC_DATA]" at bounding box center [604, 290] width 281 height 13
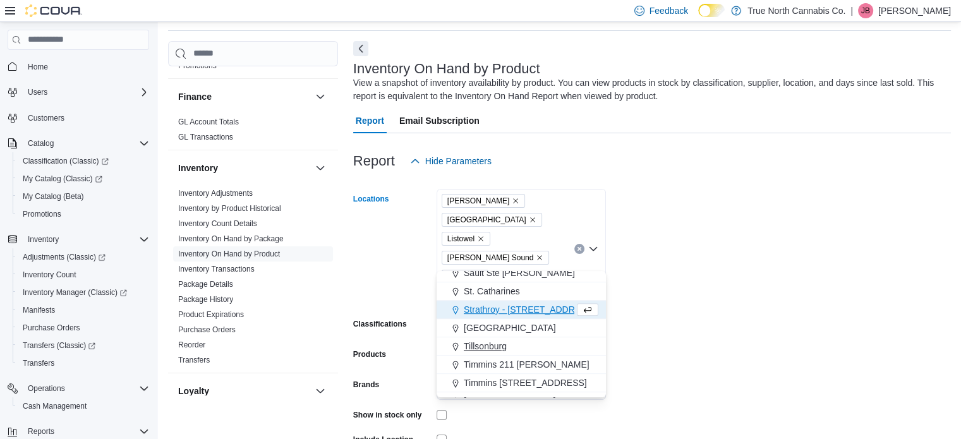
click at [494, 349] on span "Tillsonburg" at bounding box center [485, 346] width 43 height 13
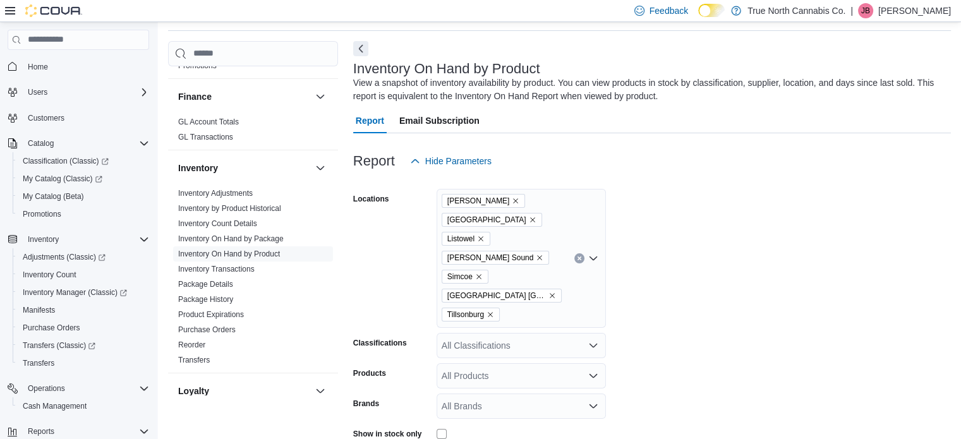
click at [652, 276] on form "Locations [GEOGRAPHIC_DATA] [GEOGRAPHIC_DATA] Listowel [PERSON_NAME][GEOGRAPHIC…" at bounding box center [652, 363] width 598 height 379
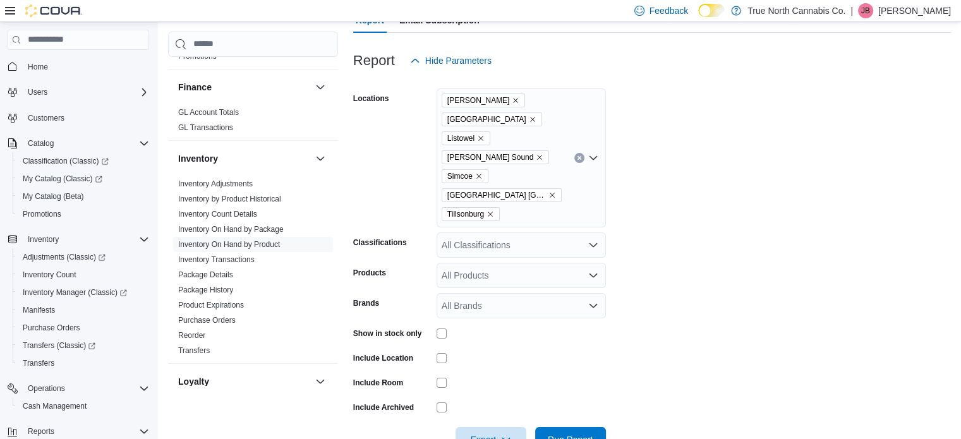
click at [591, 240] on icon "Open list of options" at bounding box center [593, 245] width 10 height 10
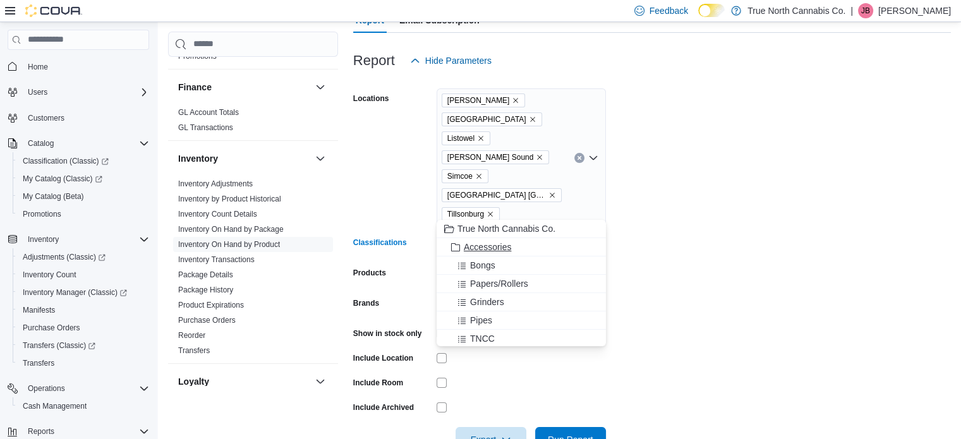
click at [491, 245] on span "Accessories" at bounding box center [487, 247] width 47 height 13
click at [574, 433] on span "Run Report" at bounding box center [570, 439] width 45 height 13
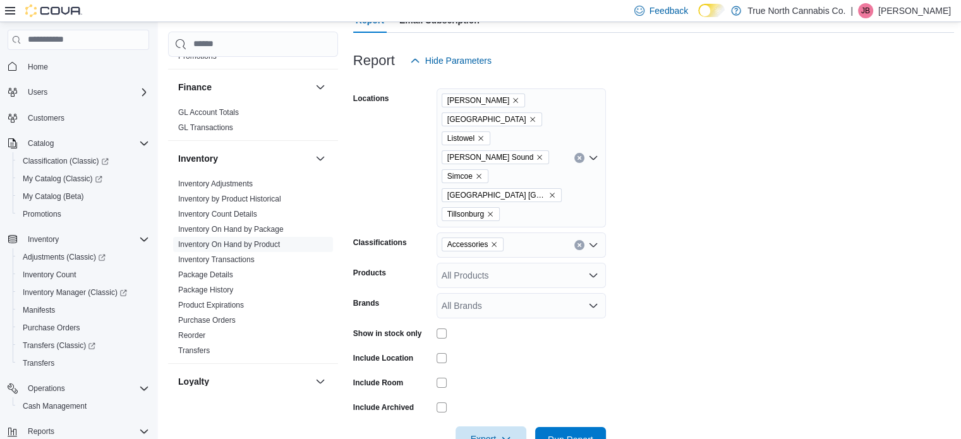
click at [500, 426] on span "Export" at bounding box center [491, 438] width 56 height 25
click at [490, 327] on span "Export to Excel" at bounding box center [492, 324] width 57 height 10
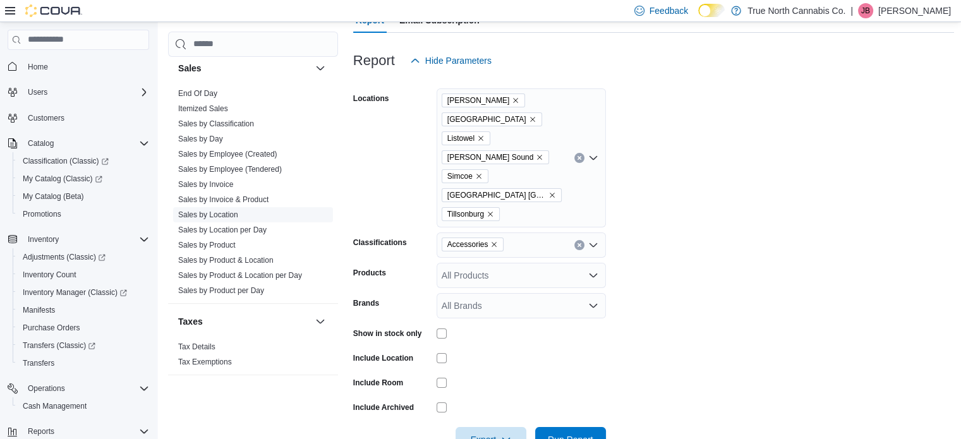
click at [207, 214] on link "Sales by Location" at bounding box center [208, 214] width 60 height 9
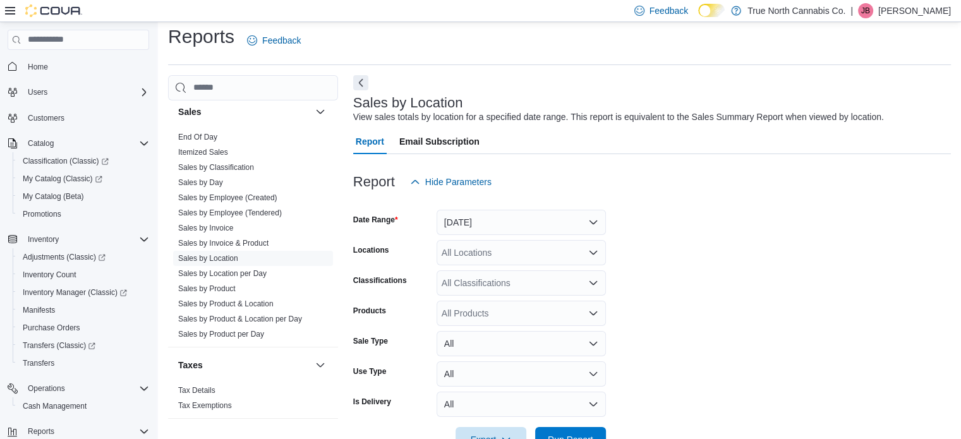
scroll to position [29, 0]
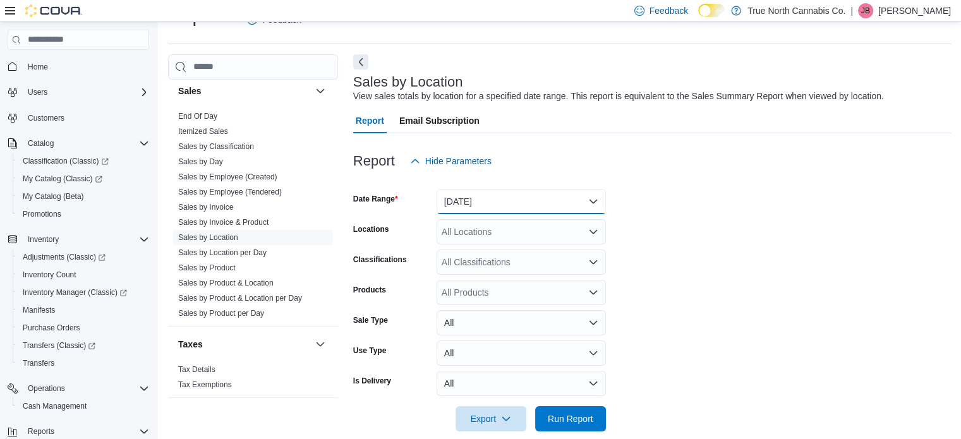
click at [595, 201] on button "[DATE]" at bounding box center [521, 201] width 169 height 25
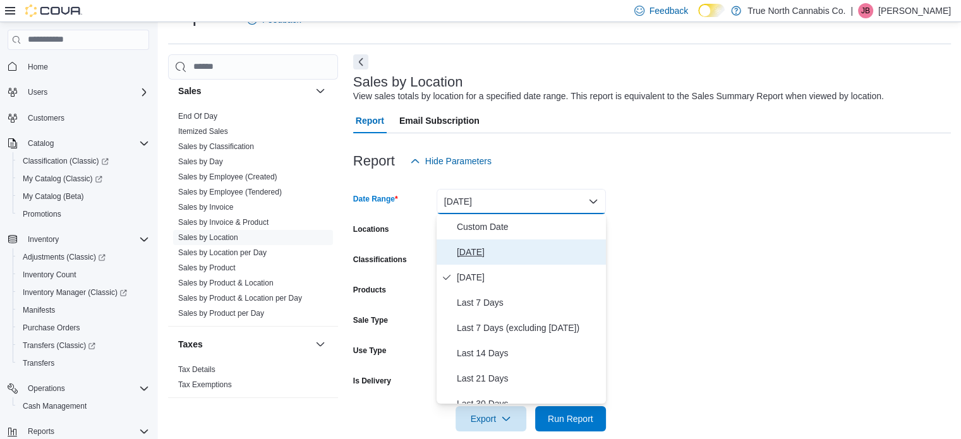
click at [457, 253] on span "[DATE]" at bounding box center [529, 252] width 144 height 15
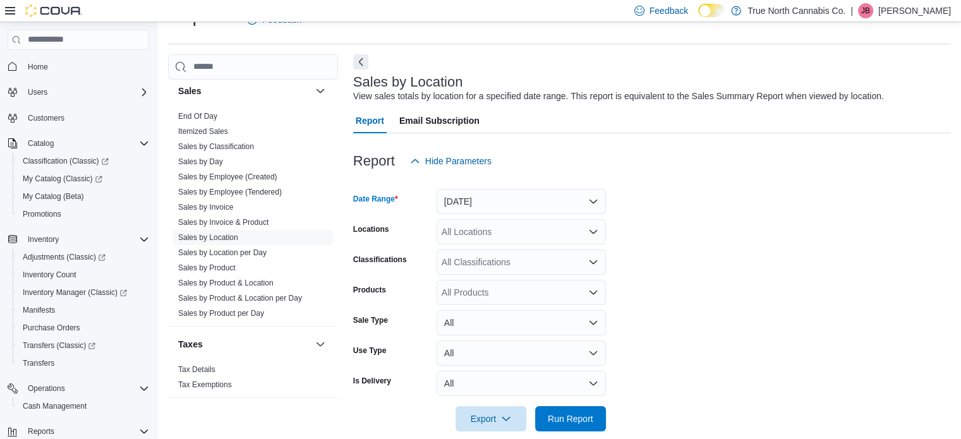
click at [476, 227] on div "All Locations" at bounding box center [521, 231] width 169 height 25
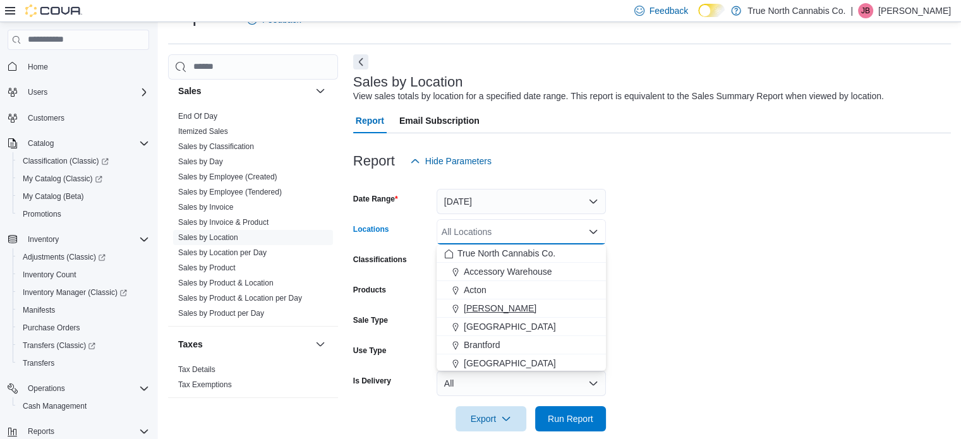
click at [482, 311] on span "[PERSON_NAME]" at bounding box center [500, 308] width 73 height 13
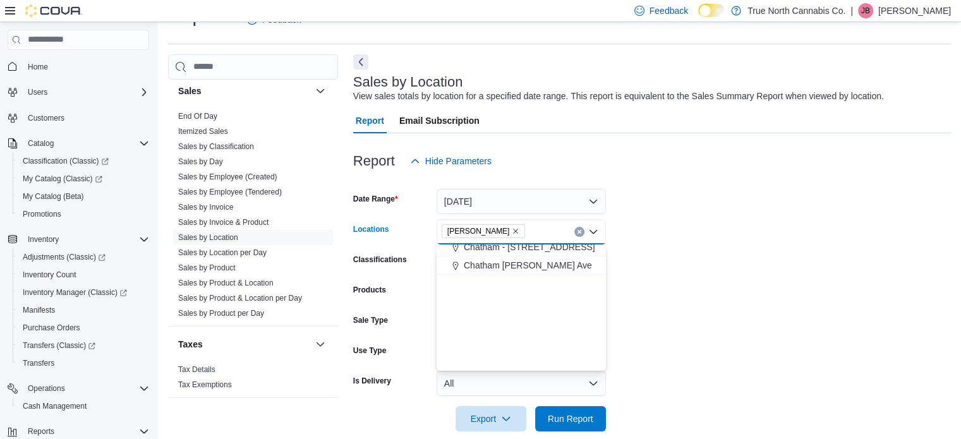
scroll to position [0, 0]
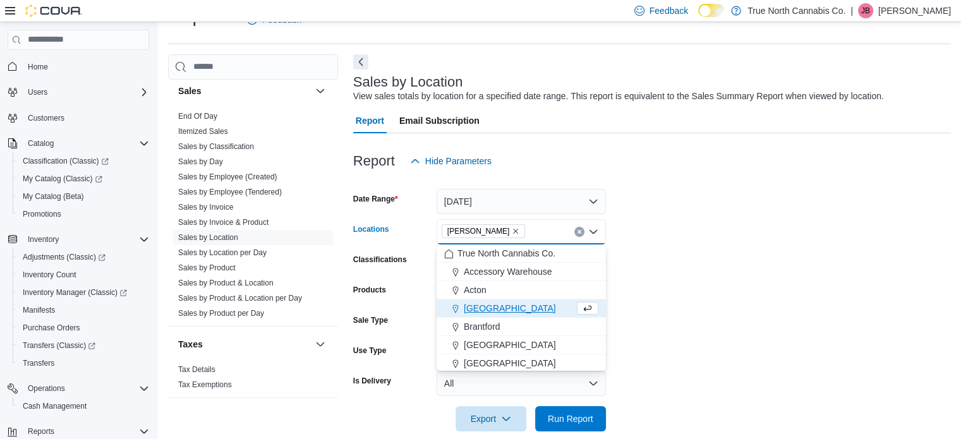
click at [512, 231] on icon "Remove Aylmer from selection in this group" at bounding box center [516, 231] width 8 height 8
click at [655, 241] on form "Date Range [DATE] Locations All Locations Combo box. Selected. Combo box input.…" at bounding box center [652, 303] width 598 height 258
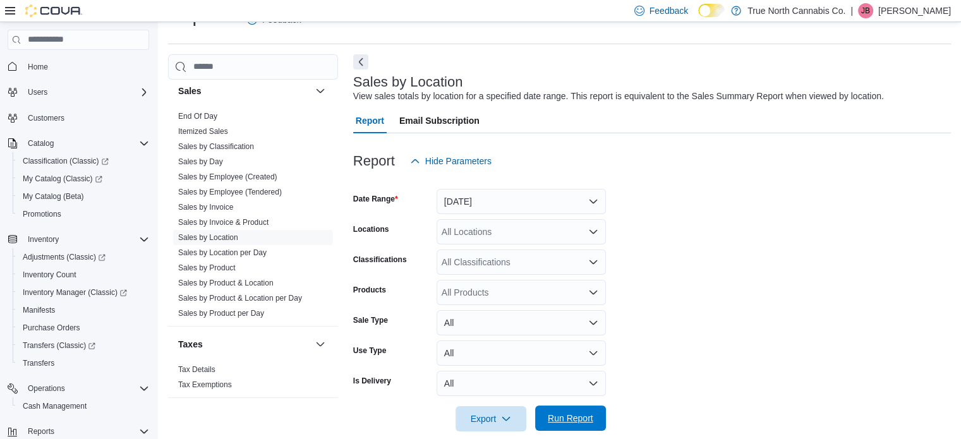
click at [571, 419] on span "Run Report" at bounding box center [570, 418] width 45 height 13
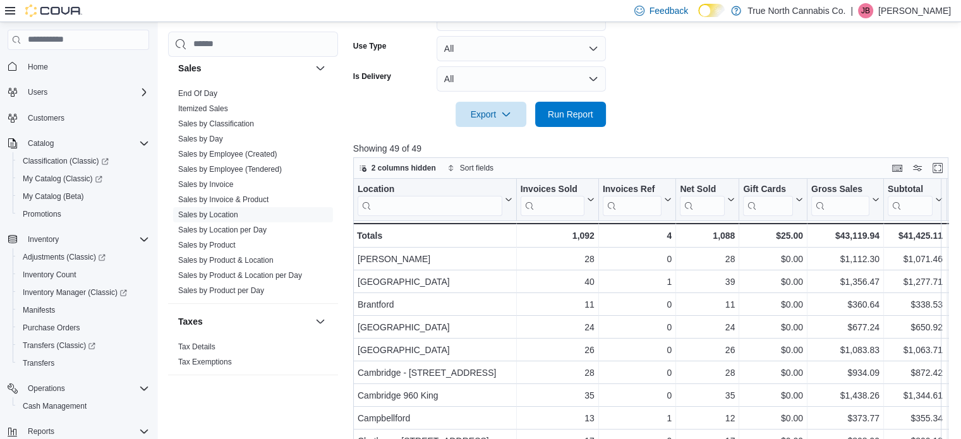
scroll to position [345, 0]
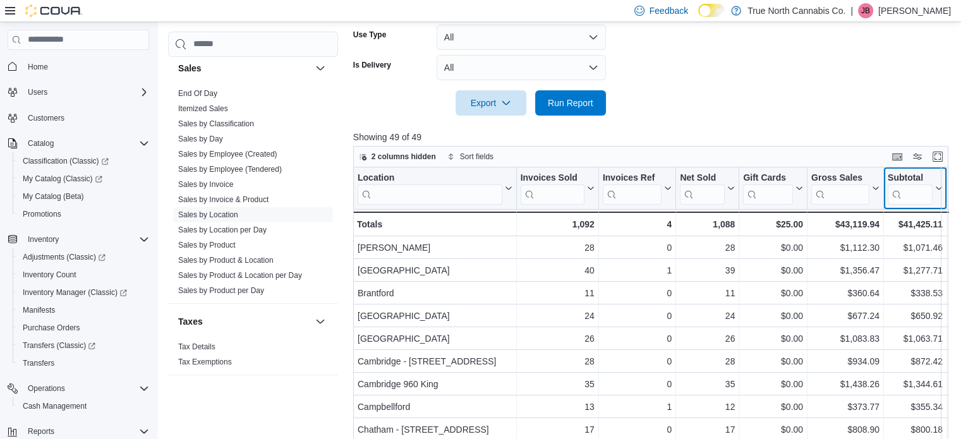
click at [930, 176] on div "Subtotal" at bounding box center [910, 178] width 45 height 12
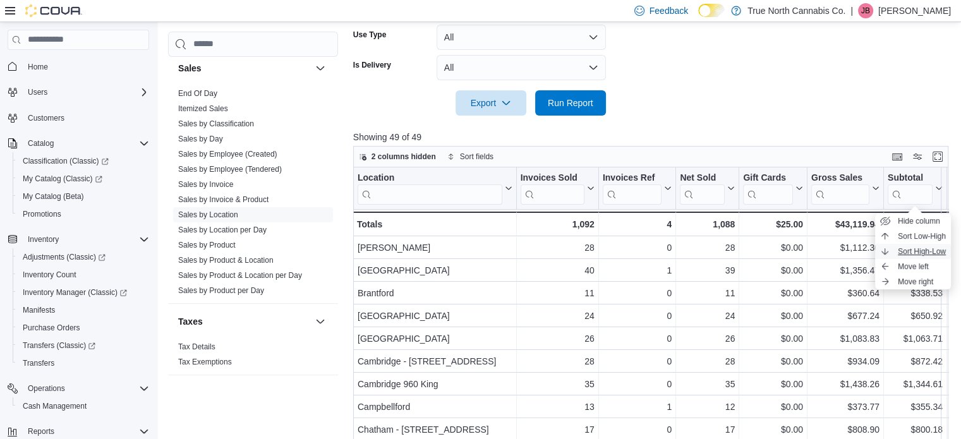
click at [920, 250] on span "Sort High-Low" at bounding box center [922, 251] width 48 height 10
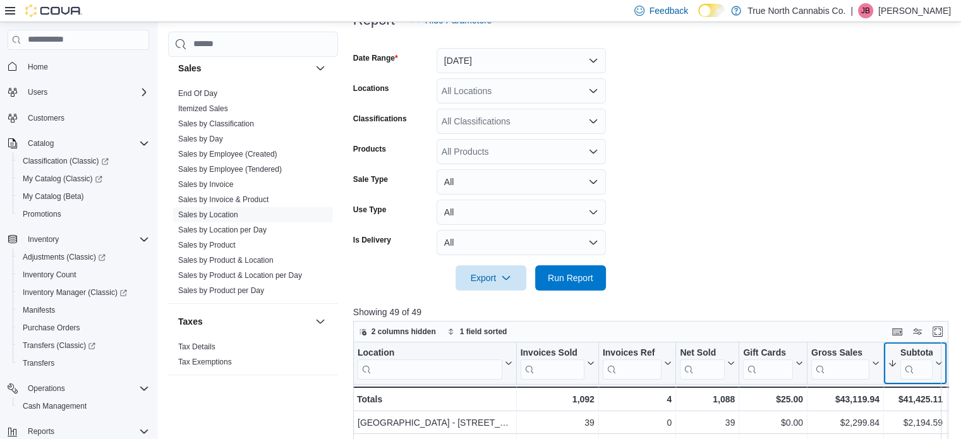
scroll to position [0, 0]
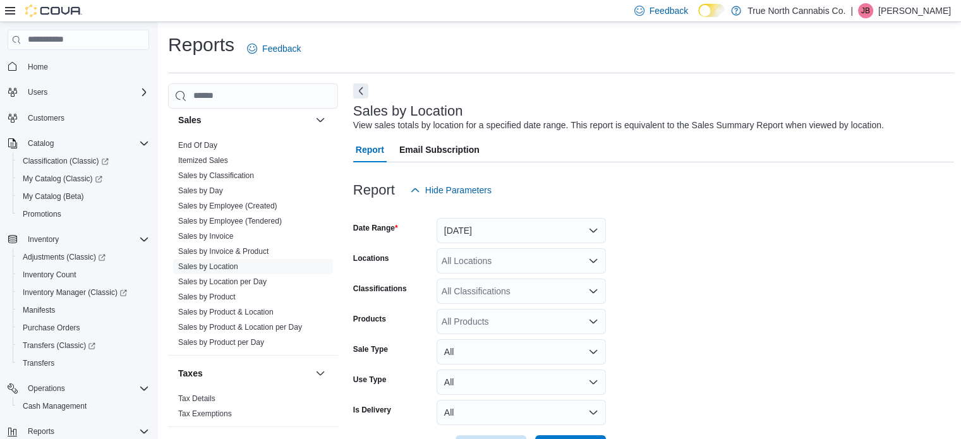
click at [922, 14] on p "[PERSON_NAME]" at bounding box center [914, 10] width 73 height 15
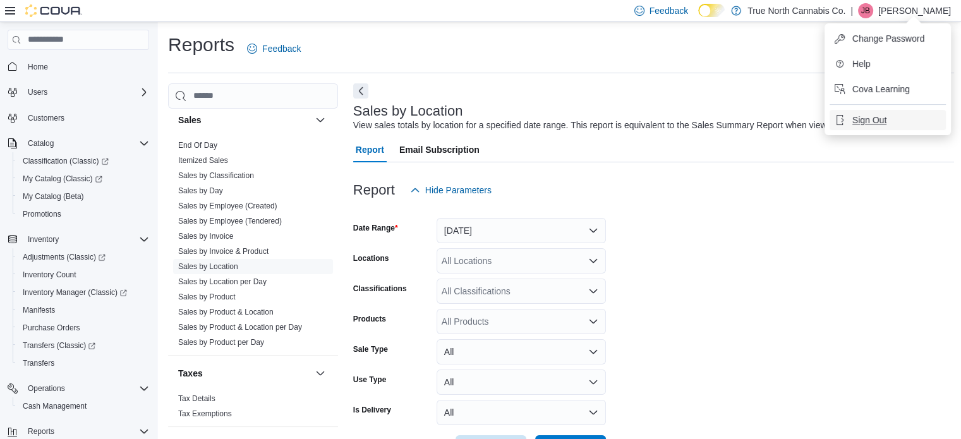
click at [873, 121] on span "Sign Out" at bounding box center [869, 120] width 34 height 13
